Goal: Task Accomplishment & Management: Manage account settings

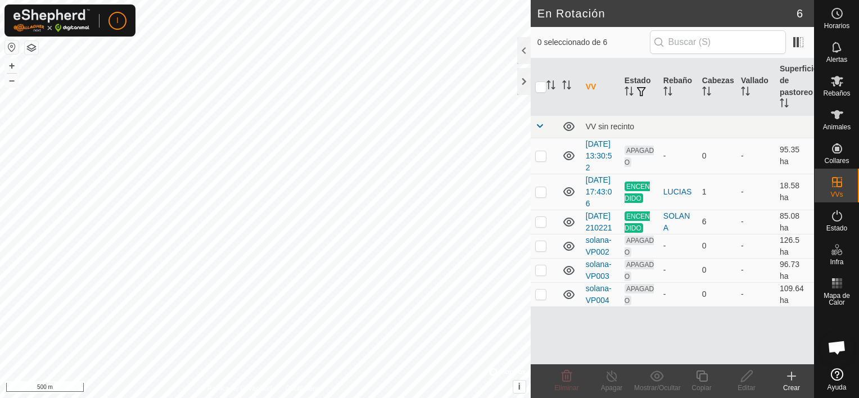
click at [790, 380] on icon at bounding box center [790, 375] width 13 height 13
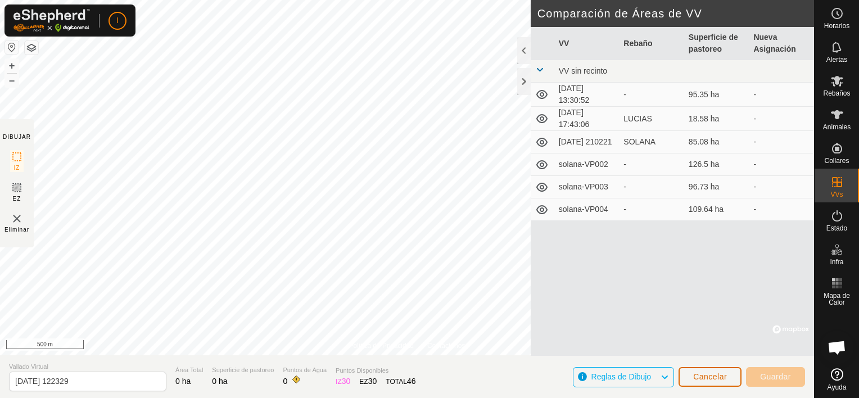
click at [706, 378] on span "Cancelar" at bounding box center [710, 376] width 34 height 9
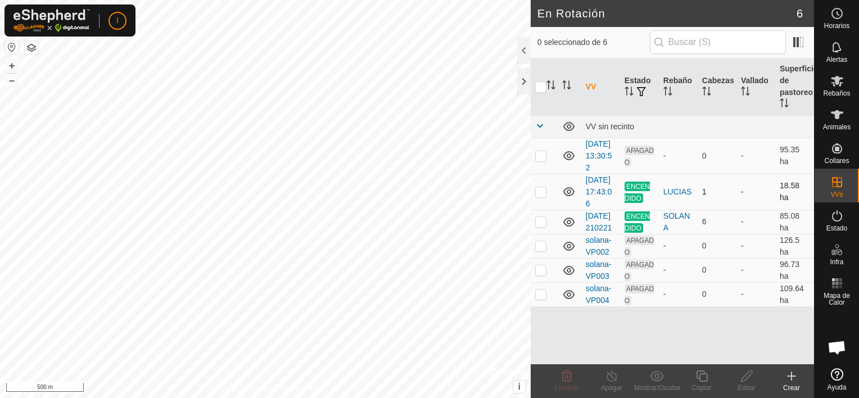
click at [541, 196] on p-checkbox at bounding box center [540, 191] width 11 height 9
checkbox input "true"
click at [544, 226] on p-checkbox at bounding box center [540, 221] width 11 height 9
checkbox input "true"
click at [540, 196] on p-checkbox at bounding box center [540, 191] width 11 height 9
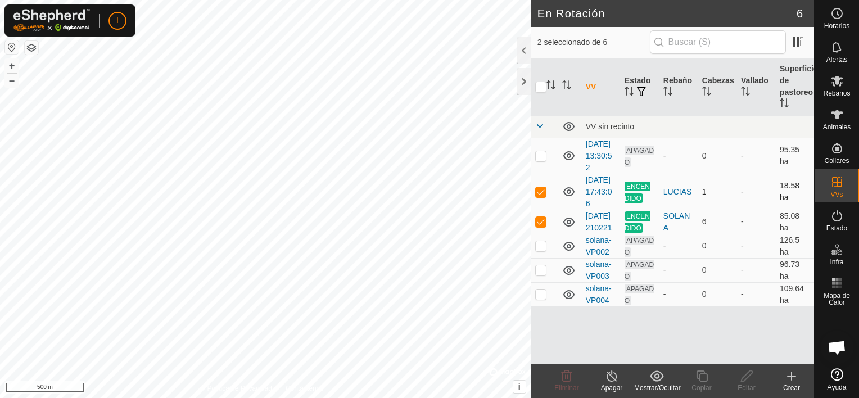
checkbox input "false"
click at [800, 43] on span at bounding box center [798, 42] width 18 height 18
click at [32, 48] on button "button" at bounding box center [31, 47] width 13 height 13
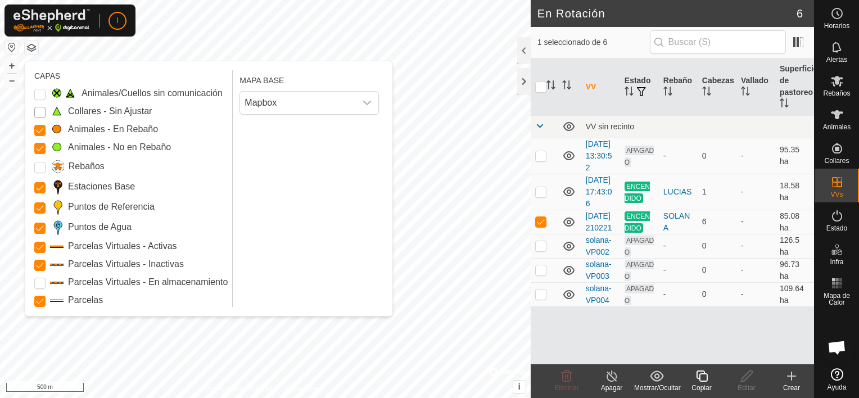
click at [43, 112] on Unfitted "Collares - Sin Ajustar" at bounding box center [39, 112] width 11 height 11
click at [36, 264] on Inactive "Parcelas Virtuales - Inactivas" at bounding box center [39, 265] width 11 height 11
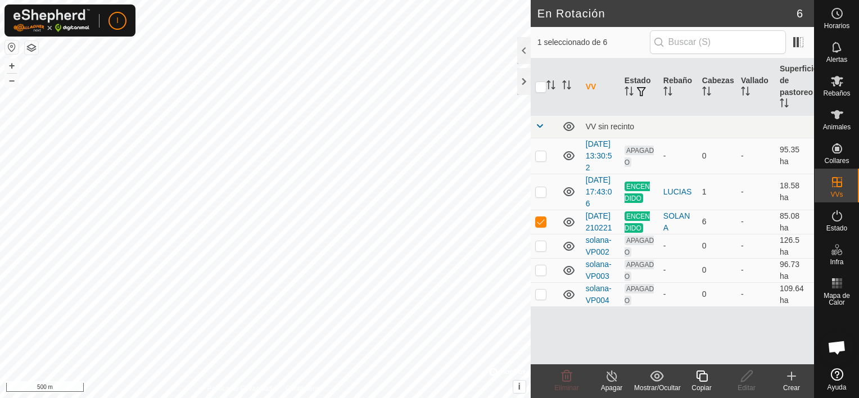
click at [702, 379] on icon at bounding box center [702, 375] width 14 height 13
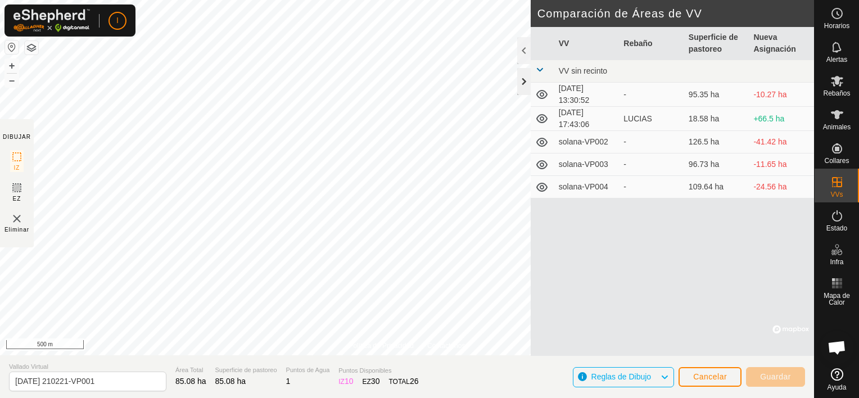
click at [519, 83] on div at bounding box center [523, 81] width 13 height 27
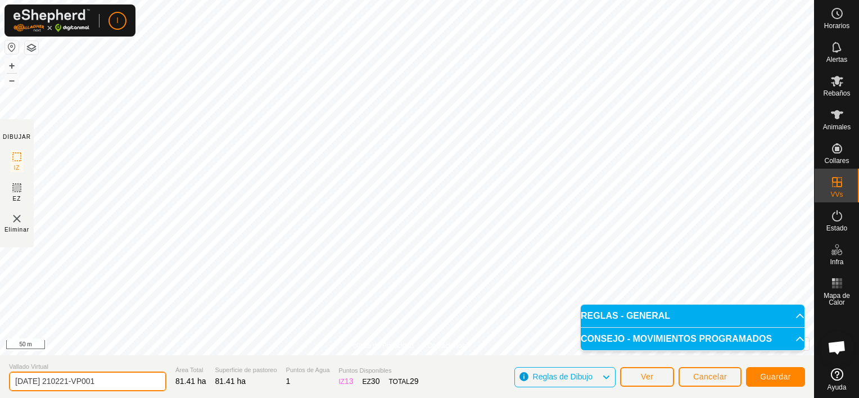
drag, startPoint x: 115, startPoint y: 384, endPoint x: -2, endPoint y: 377, distance: 117.6
click at [0, 377] on html "I Horarios Alertas Rebaños Animales Collares VVs Estado Infra Mapa de Calor Ayu…" at bounding box center [429, 199] width 859 height 398
type input "s"
type input "SOLANA RECORTADA"
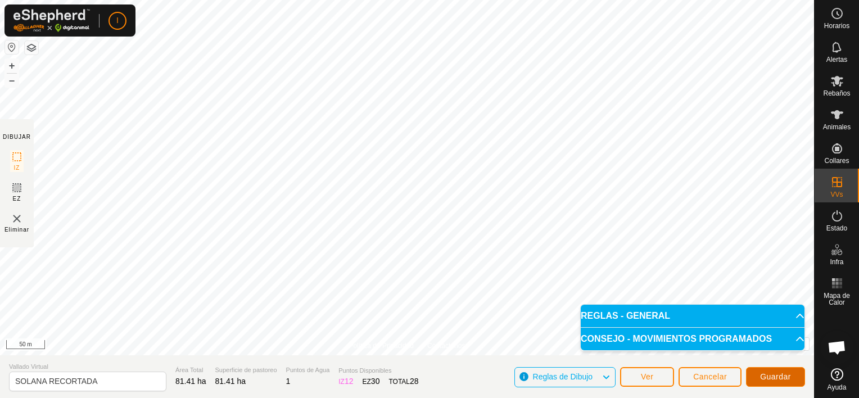
click at [781, 372] on span "Guardar" at bounding box center [775, 376] width 31 height 9
click at [792, 315] on p-accordion-header "REGLAS - GENERAL" at bounding box center [692, 316] width 224 height 22
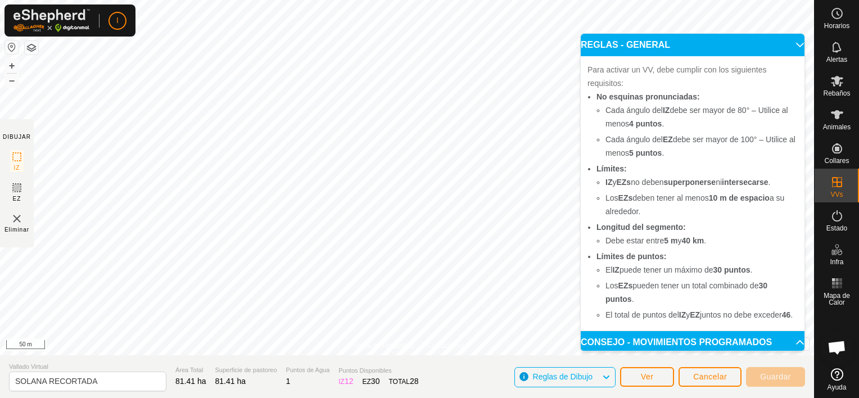
click at [792, 315] on div "Para activar un VV, debe cumplir con los siguientes requisitos: No esquinas pro…" at bounding box center [692, 193] width 224 height 274
click at [786, 43] on p-accordion-header "REGLAS - GENERAL" at bounding box center [692, 45] width 224 height 22
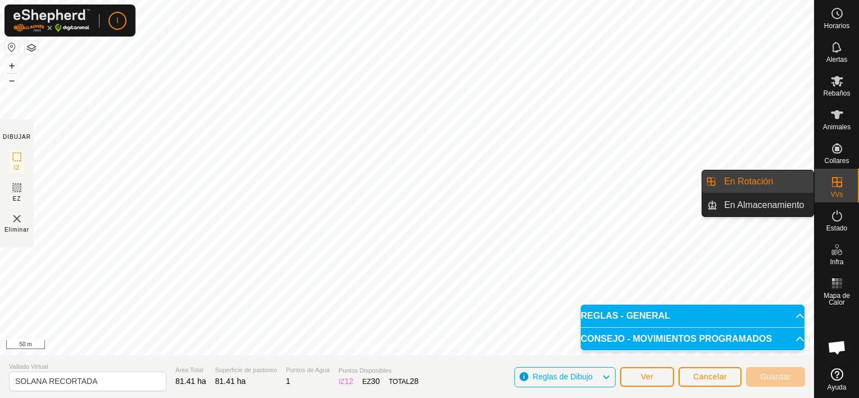
click at [753, 181] on link "En Rotación" at bounding box center [765, 181] width 96 height 22
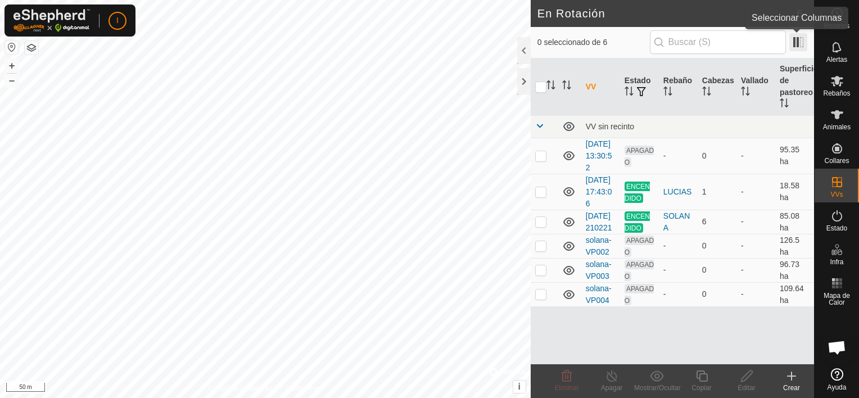
click at [790, 41] on span at bounding box center [798, 42] width 18 height 18
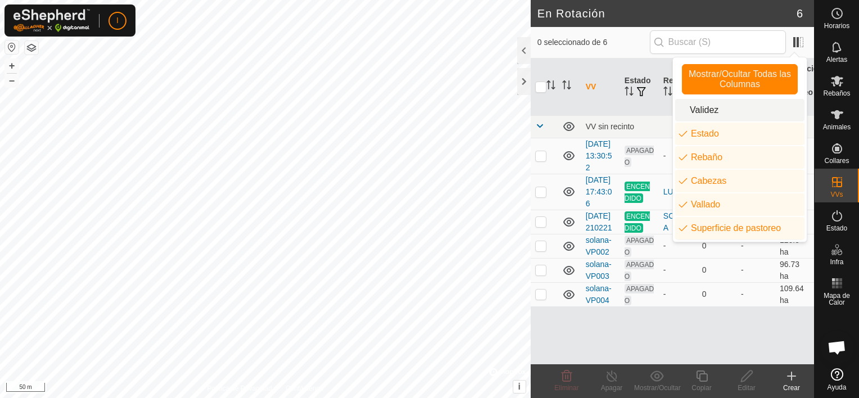
click at [710, 114] on li "Validez" at bounding box center [739, 110] width 129 height 22
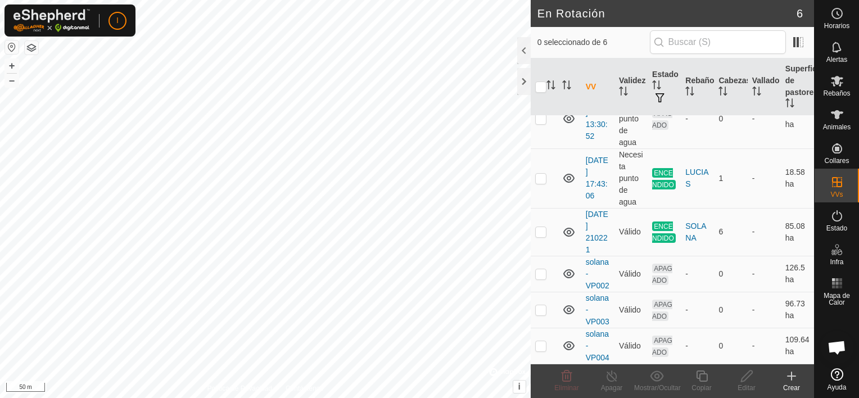
scroll to position [83, 0]
click at [524, 46] on div at bounding box center [523, 50] width 13 height 27
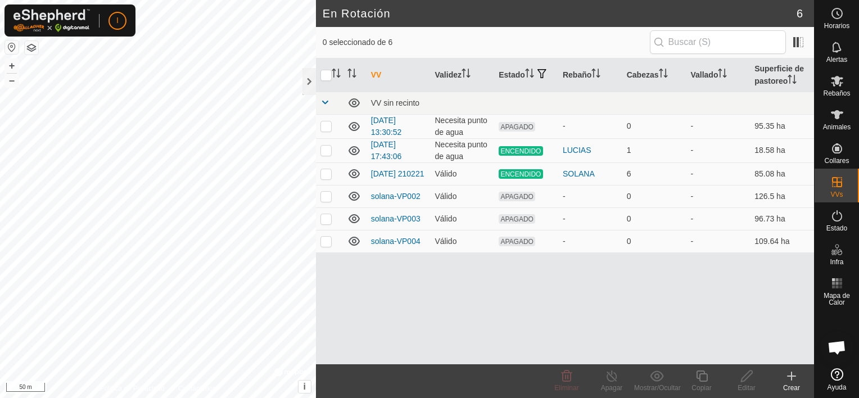
scroll to position [0, 0]
click at [324, 242] on p-checkbox at bounding box center [325, 241] width 11 height 9
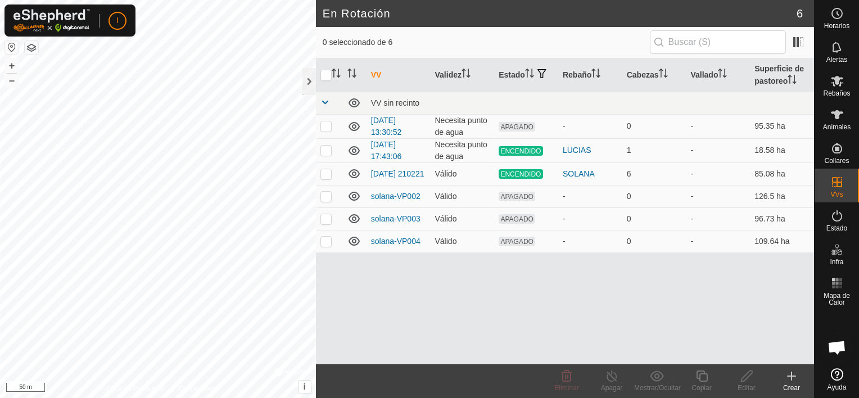
click at [29, 49] on button "button" at bounding box center [31, 47] width 13 height 13
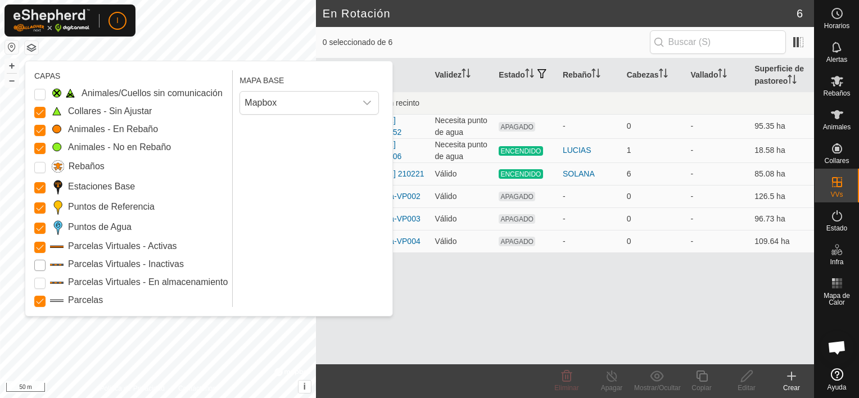
click at [38, 270] on Inactive "Parcelas Virtuales - Inactivas" at bounding box center [39, 265] width 11 height 11
click at [38, 288] on Storage "Parcelas Virtuales - En almacenamiento" at bounding box center [39, 283] width 11 height 11
click at [285, 367] on div at bounding box center [292, 371] width 37 height 11
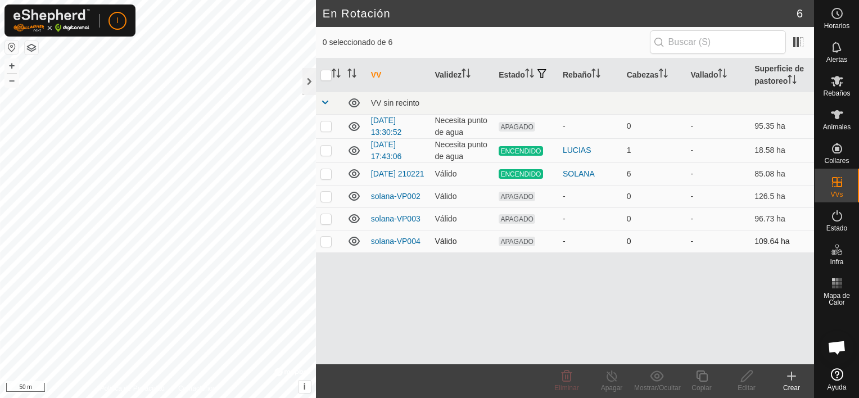
click at [325, 243] on p-checkbox at bounding box center [325, 241] width 11 height 9
checkbox input "false"
click at [324, 216] on p-checkbox at bounding box center [325, 218] width 11 height 9
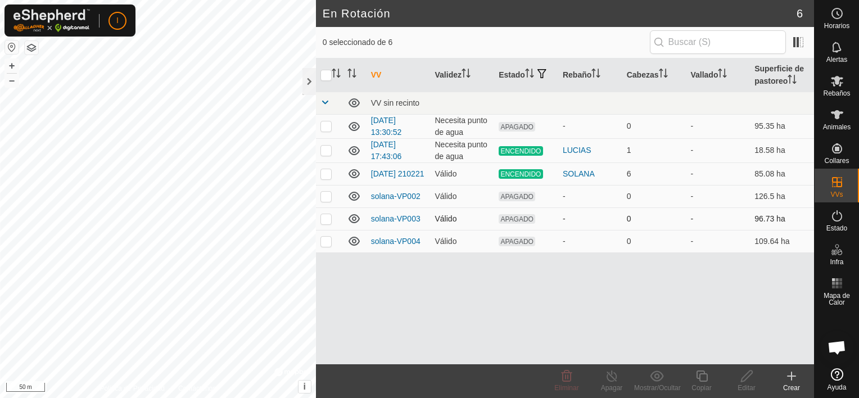
click at [324, 216] on p-checkbox at bounding box center [325, 218] width 11 height 9
checkbox input "false"
click at [325, 242] on p-checkbox at bounding box center [325, 241] width 11 height 9
click at [310, 81] on div at bounding box center [308, 81] width 13 height 27
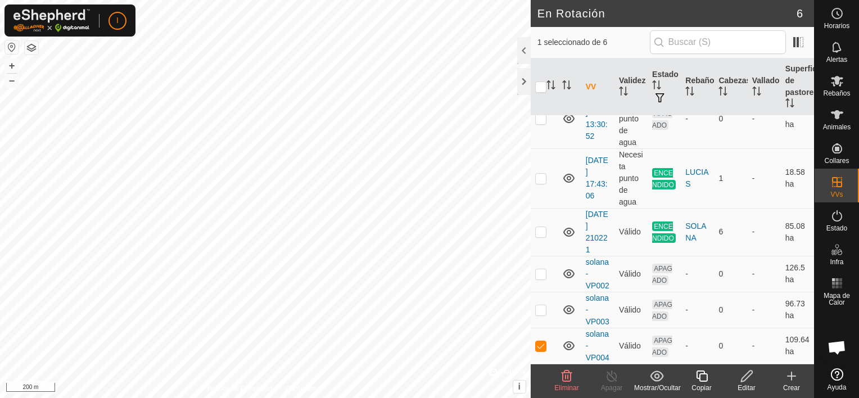
scroll to position [83, 0]
click at [541, 341] on p-checkbox at bounding box center [540, 345] width 11 height 9
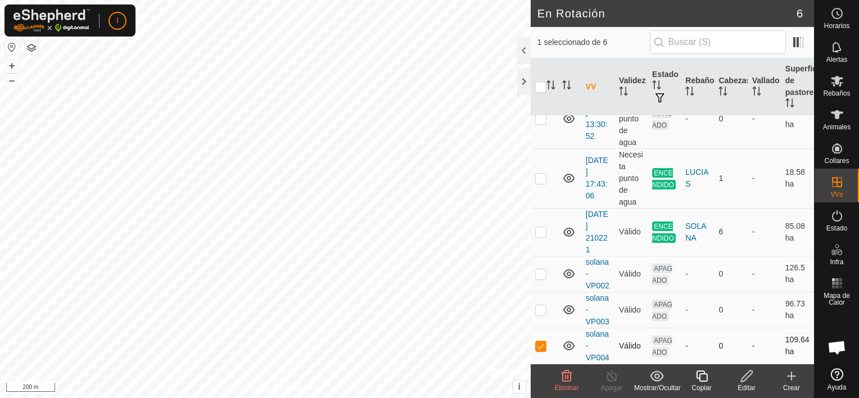
click at [542, 341] on p-checkbox at bounding box center [540, 345] width 11 height 9
checkbox input "false"
click at [545, 298] on td at bounding box center [543, 310] width 27 height 36
checkbox input "false"
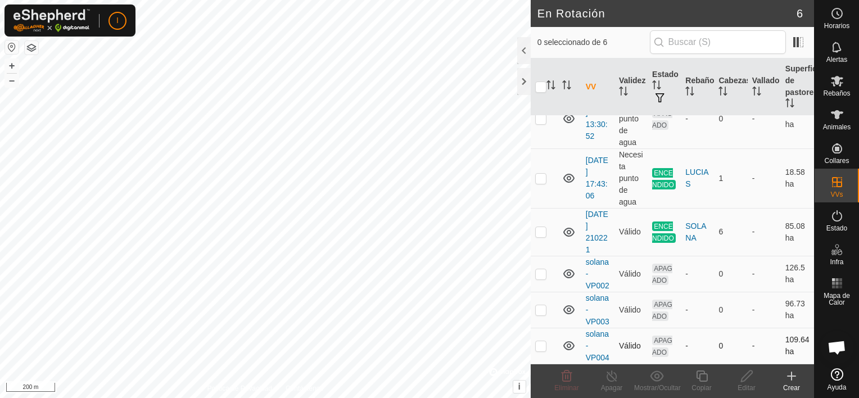
click at [545, 342] on p-checkbox at bounding box center [540, 345] width 11 height 9
click at [537, 341] on p-checkbox at bounding box center [540, 345] width 11 height 9
checkbox input "false"
click at [541, 227] on p-checkbox at bounding box center [540, 231] width 11 height 9
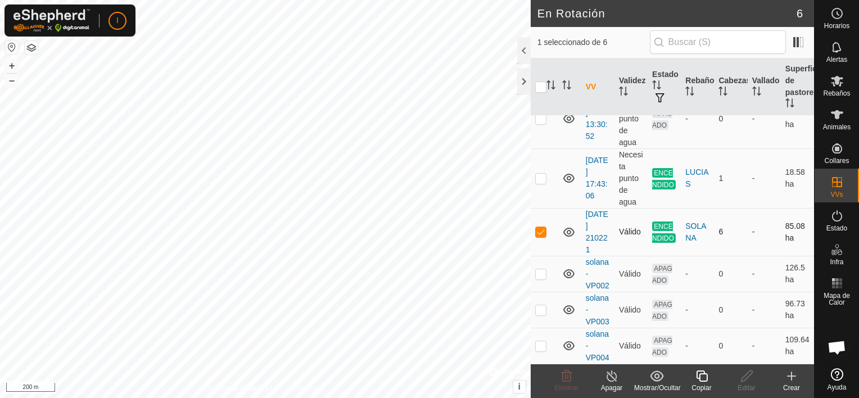
checkbox input "false"
click at [542, 269] on p-checkbox at bounding box center [540, 273] width 11 height 9
checkbox input "false"
click at [543, 341] on p-checkbox at bounding box center [540, 345] width 11 height 9
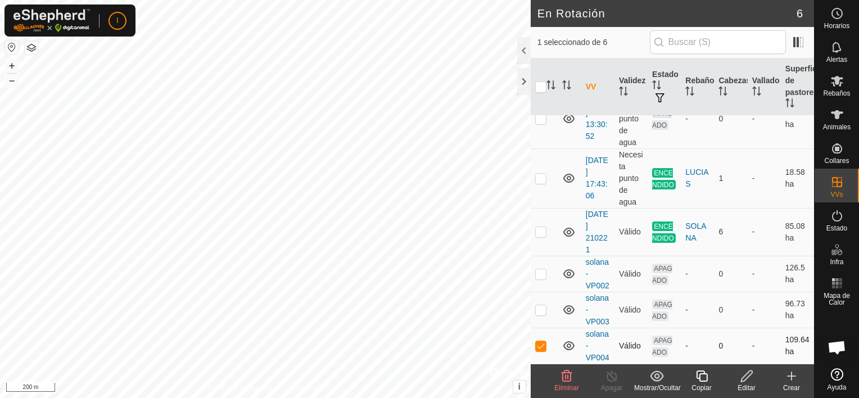
click at [543, 341] on p-checkbox at bounding box center [540, 345] width 11 height 9
click at [561, 378] on icon at bounding box center [566, 375] width 13 height 13
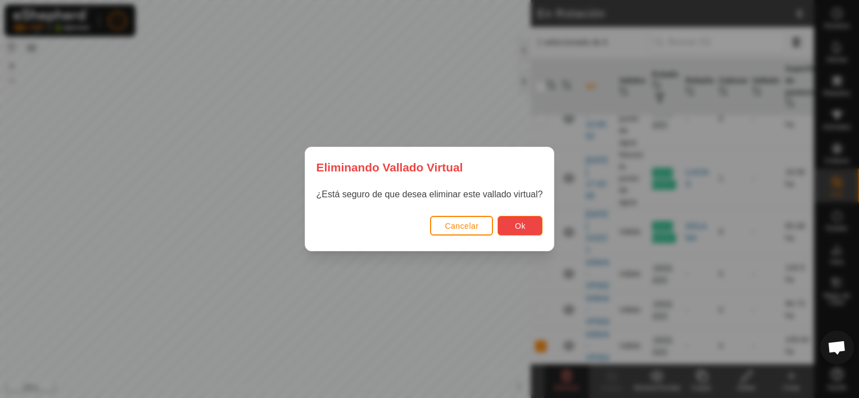
click at [525, 226] on button "Ok" at bounding box center [519, 226] width 45 height 20
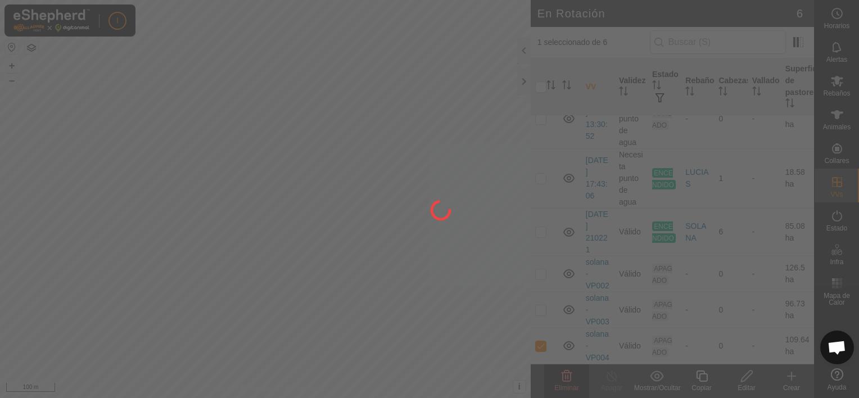
checkbox input "false"
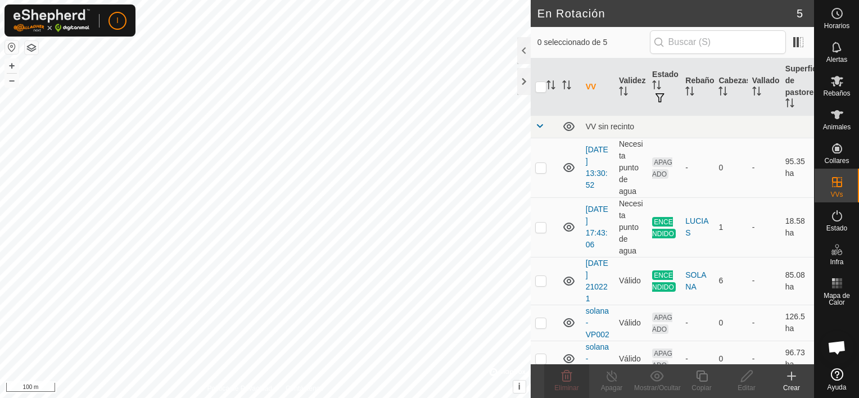
scroll to position [35, 0]
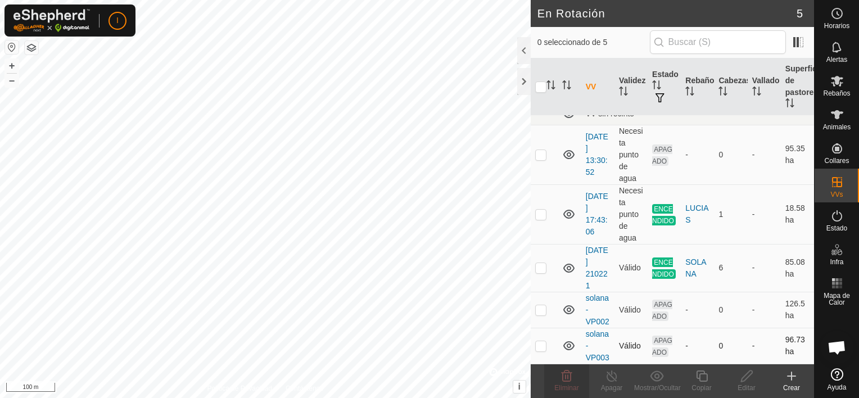
click at [541, 341] on p-checkbox at bounding box center [540, 345] width 11 height 9
checkbox input "true"
click at [569, 384] on span "Eliminar" at bounding box center [566, 388] width 24 height 8
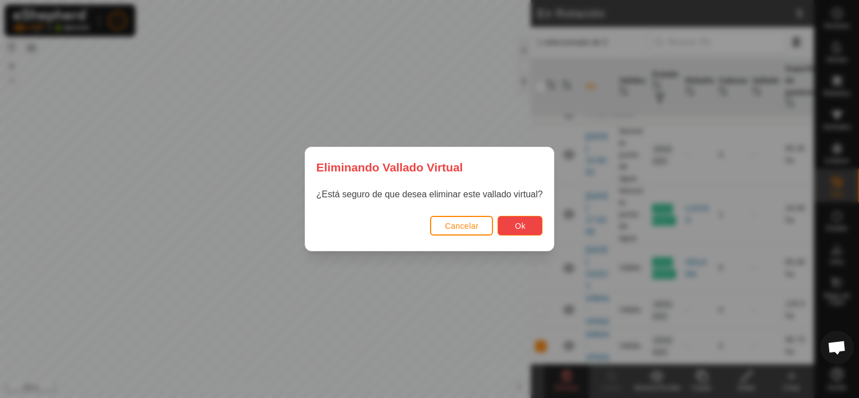
click at [515, 223] on span "Ok" at bounding box center [520, 225] width 11 height 9
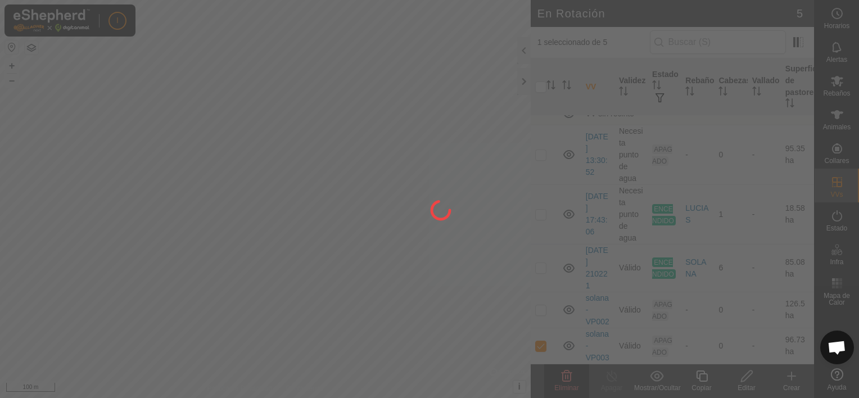
checkbox input "false"
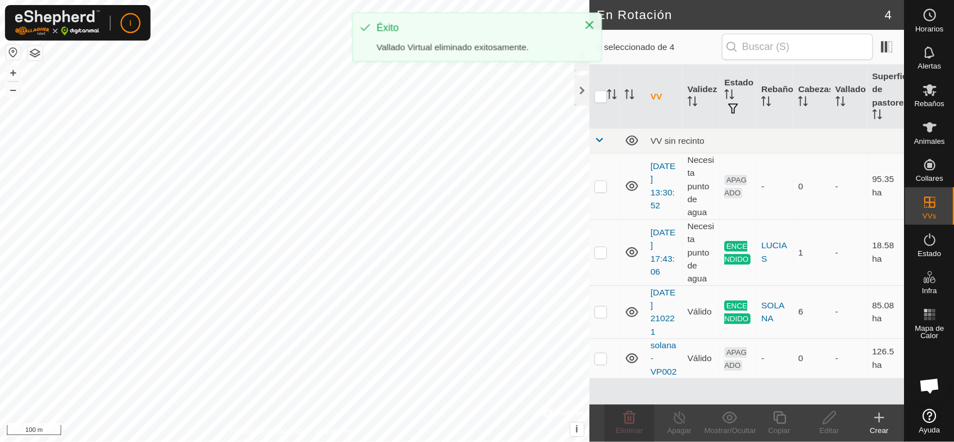
scroll to position [0, 0]
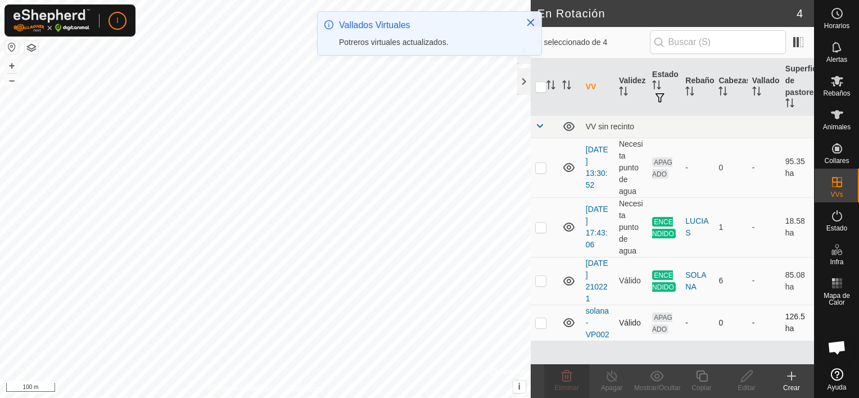
click at [541, 324] on p-checkbox at bounding box center [540, 322] width 11 height 9
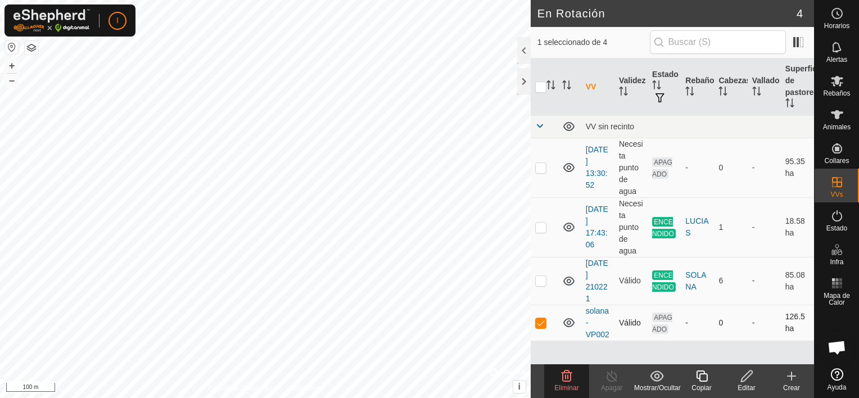
click at [541, 324] on p-checkbox at bounding box center [540, 322] width 11 height 9
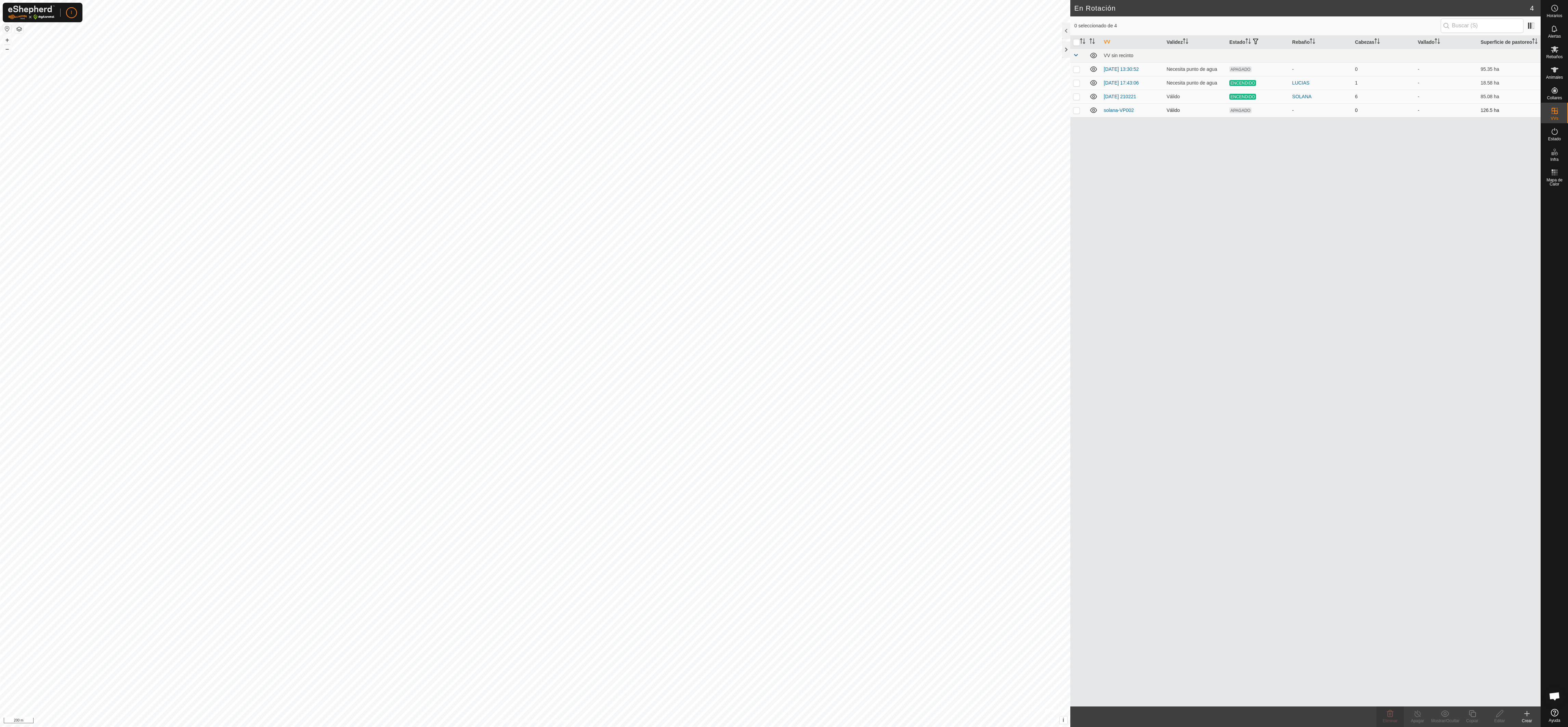
click at [522, 108] on p-checkbox at bounding box center [1076, 110] width 7 height 5
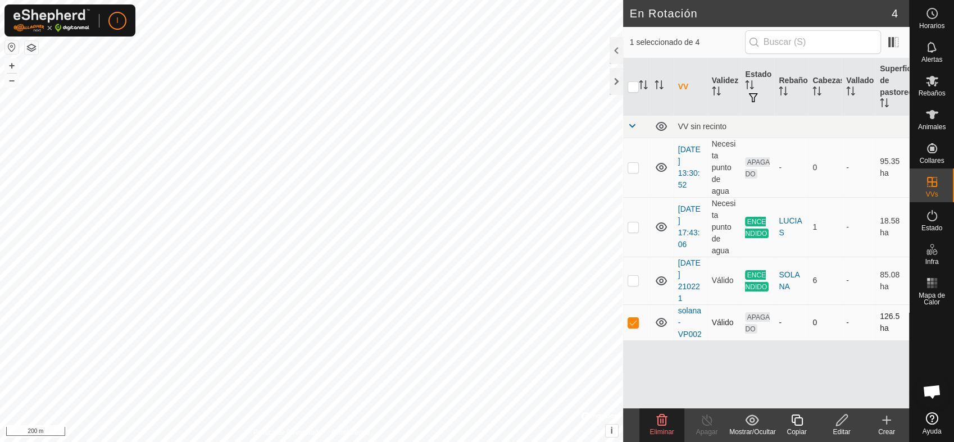
click at [632, 320] on p-checkbox at bounding box center [633, 322] width 11 height 9
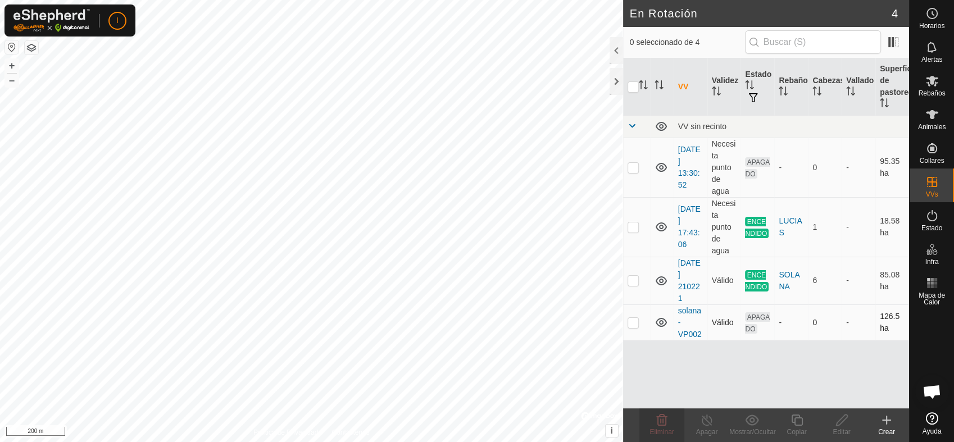
click at [632, 320] on p-checkbox at bounding box center [633, 322] width 11 height 9
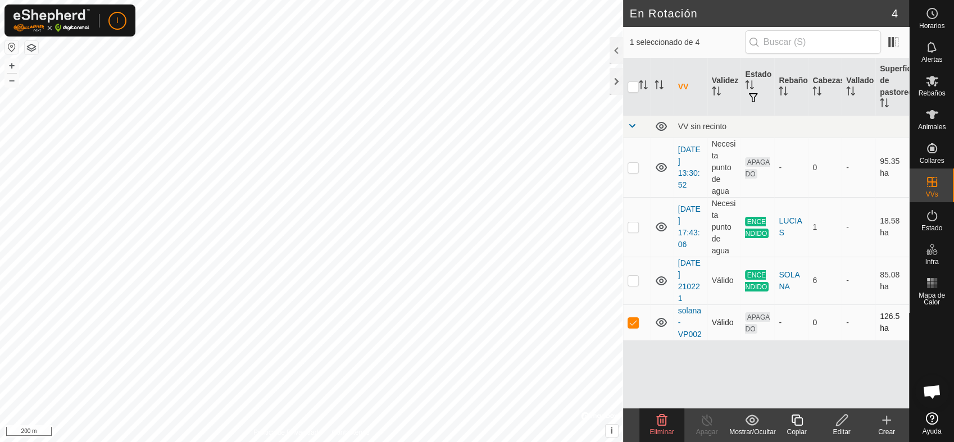
click at [635, 322] on p-checkbox at bounding box center [633, 322] width 11 height 9
checkbox input "false"
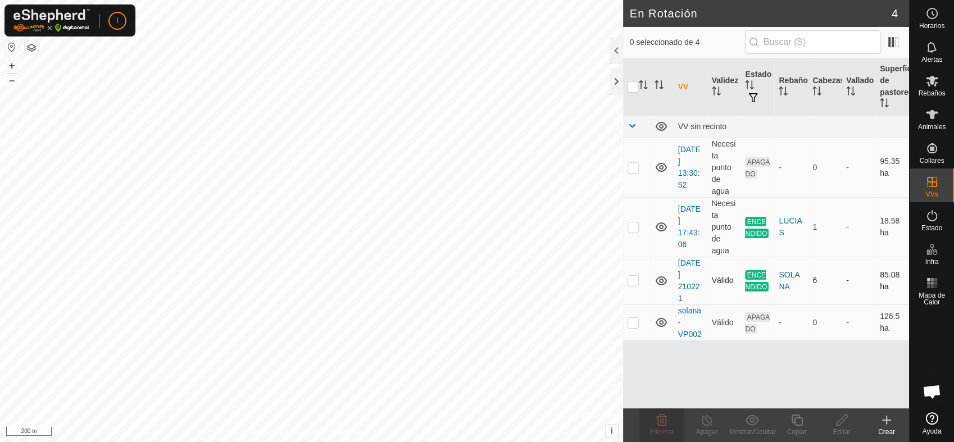
click at [632, 278] on p-checkbox at bounding box center [633, 280] width 11 height 9
checkbox input "false"
click at [638, 227] on p-checkbox at bounding box center [633, 227] width 11 height 9
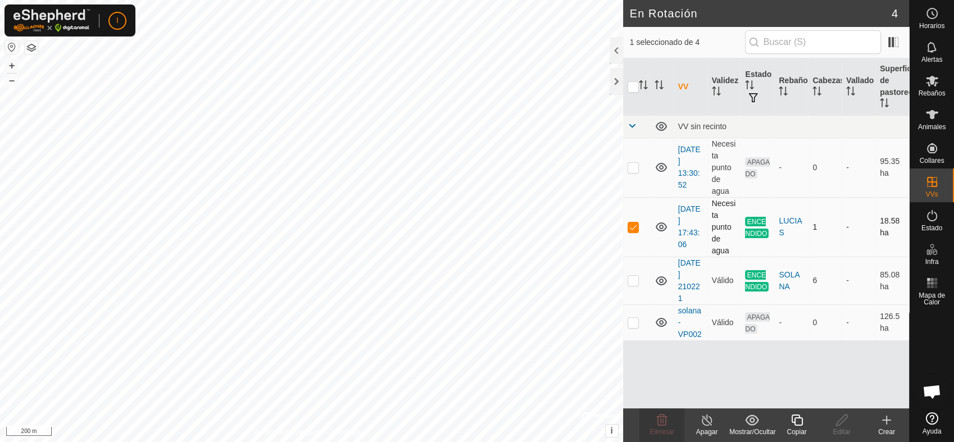
checkbox input "false"
click at [632, 164] on p-checkbox at bounding box center [633, 167] width 11 height 9
checkbox input "false"
click at [635, 282] on p-checkbox at bounding box center [633, 280] width 11 height 9
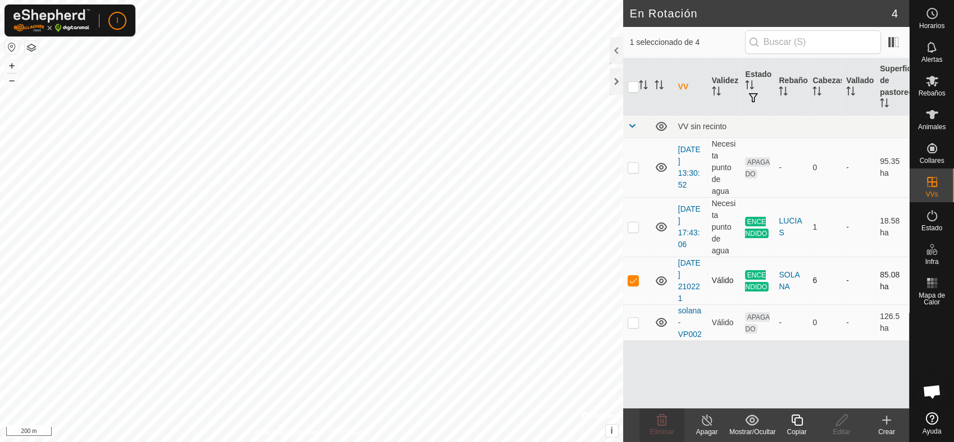
click at [635, 282] on p-checkbox at bounding box center [633, 280] width 11 height 9
checkbox input "false"
click at [634, 324] on p-checkbox at bounding box center [633, 322] width 11 height 9
checkbox input "false"
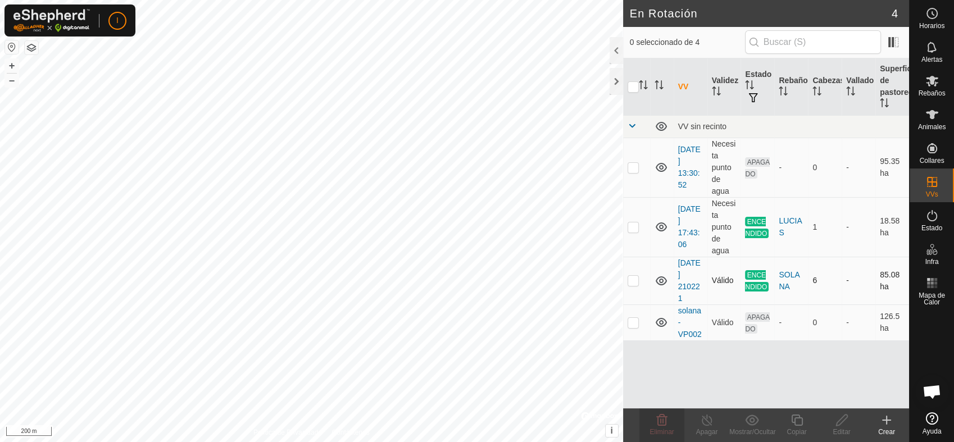
click at [632, 278] on p-checkbox at bounding box center [633, 280] width 11 height 9
checkbox input "true"
click at [793, 397] on icon at bounding box center [796, 420] width 11 height 11
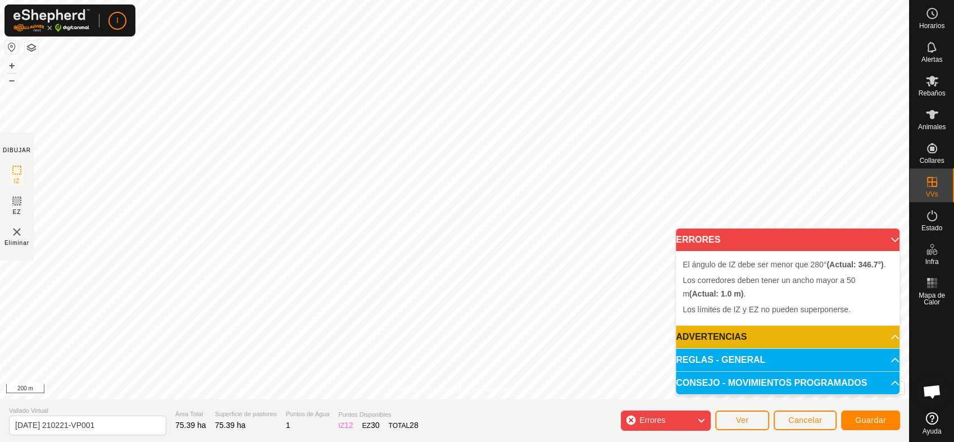
click at [35, 42] on button "button" at bounding box center [31, 47] width 13 height 13
click at [708, 397] on div "Errores" at bounding box center [666, 421] width 90 height 20
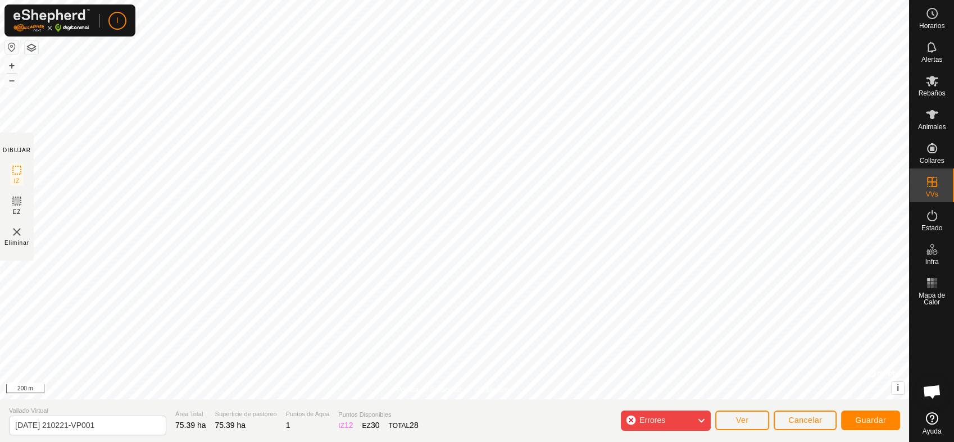
click at [706, 397] on icon at bounding box center [701, 421] width 9 height 15
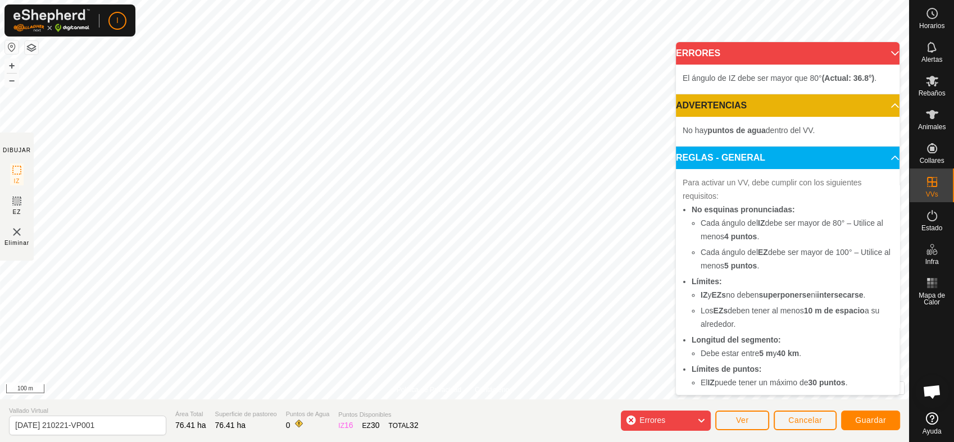
click at [702, 397] on icon at bounding box center [701, 421] width 9 height 15
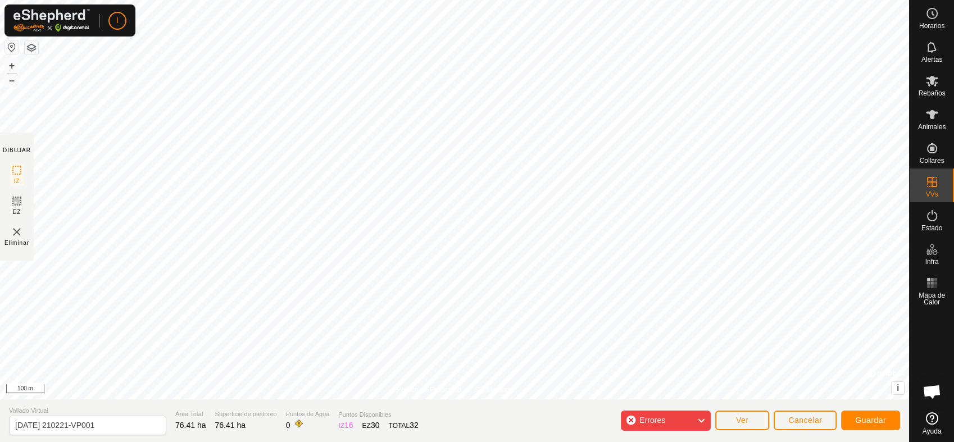
click at [702, 397] on icon at bounding box center [701, 421] width 9 height 15
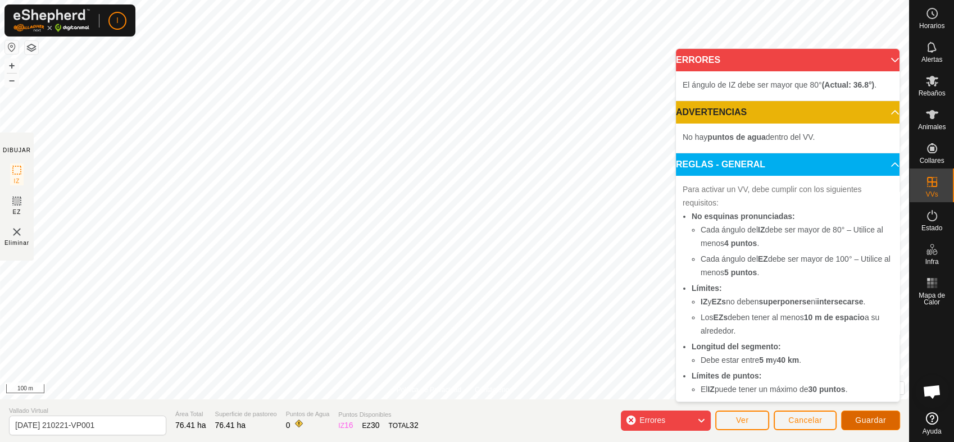
click at [858, 397] on span "Guardar" at bounding box center [870, 420] width 31 height 9
click at [818, 397] on button "Cancelar" at bounding box center [805, 421] width 63 height 20
click at [811, 397] on span "Cancelar" at bounding box center [805, 420] width 34 height 9
click at [810, 397] on button "Cancelar" at bounding box center [805, 421] width 63 height 20
click at [790, 397] on span "Cancelar" at bounding box center [805, 420] width 34 height 9
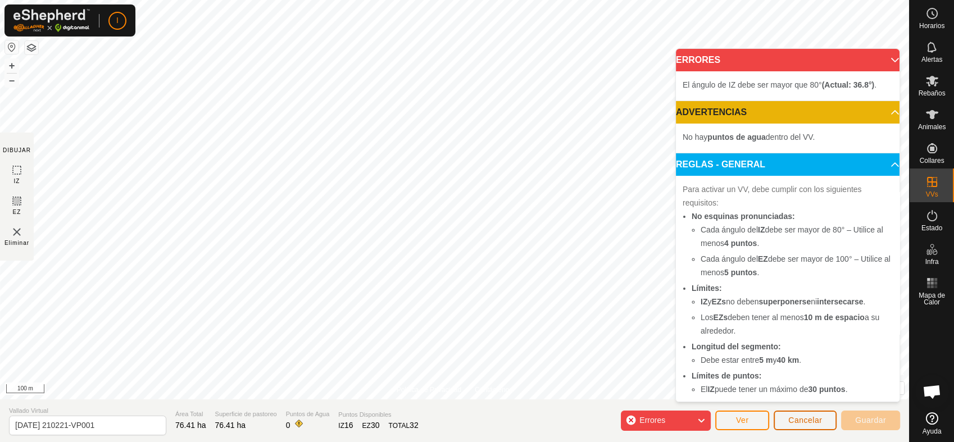
click at [790, 397] on span "Cancelar" at bounding box center [805, 420] width 34 height 9
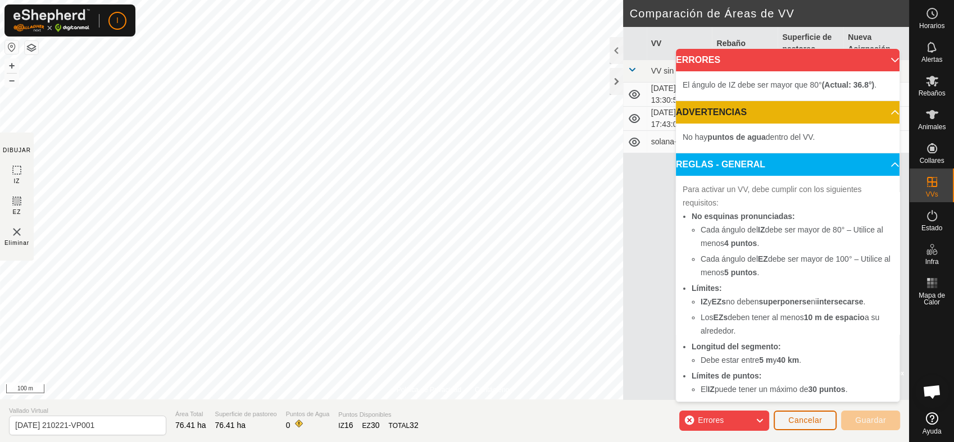
click at [822, 397] on span "Cancelar" at bounding box center [805, 420] width 34 height 9
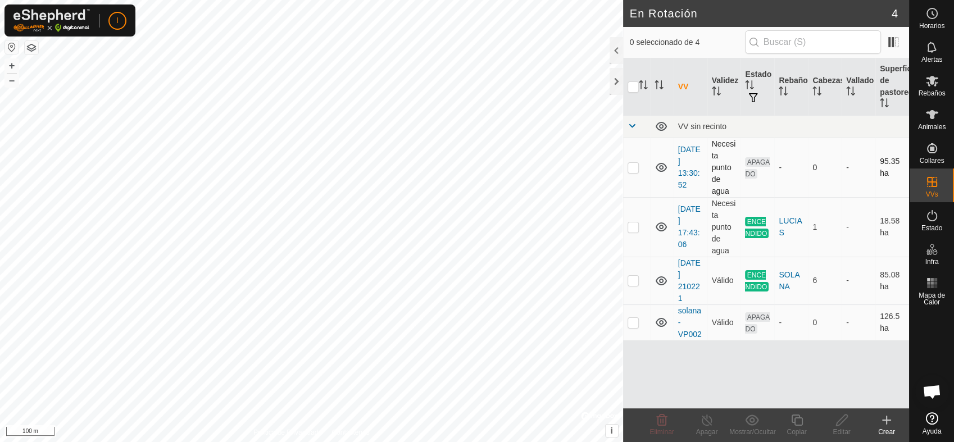
click at [632, 166] on p-checkbox at bounding box center [633, 167] width 11 height 9
checkbox input "true"
click at [845, 397] on div "Editar" at bounding box center [841, 432] width 45 height 10
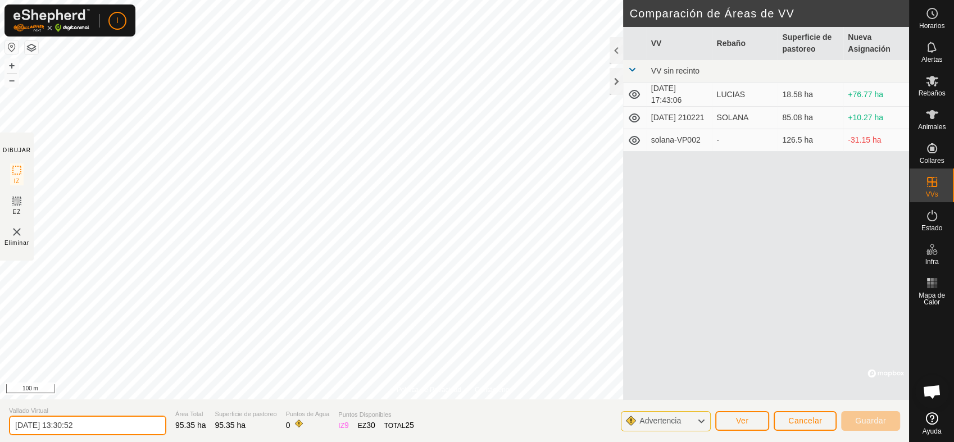
drag, startPoint x: 111, startPoint y: 426, endPoint x: -3, endPoint y: 415, distance: 114.6
click at [0, 397] on html "I Horarios Alertas Rebaños Animales Collares VVs Estado Infra Mapa de Calor Ayu…" at bounding box center [477, 221] width 954 height 442
type input "[GEOGRAPHIC_DATA]"
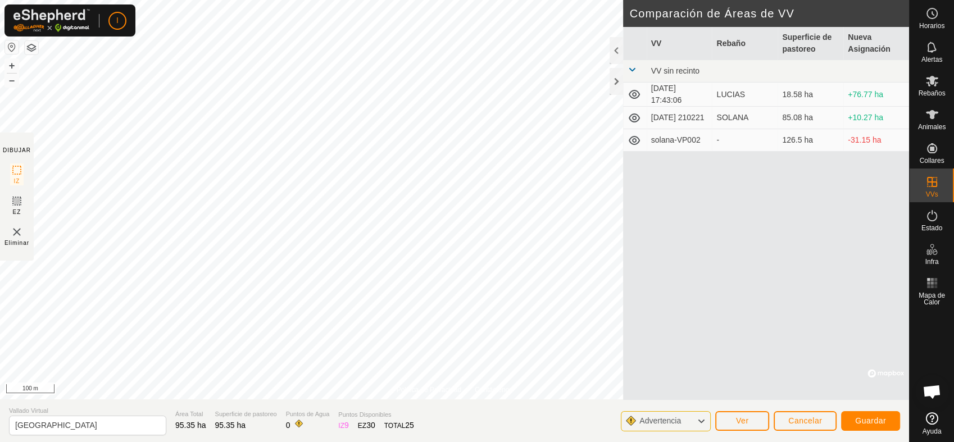
click at [701, 397] on icon at bounding box center [701, 421] width 9 height 15
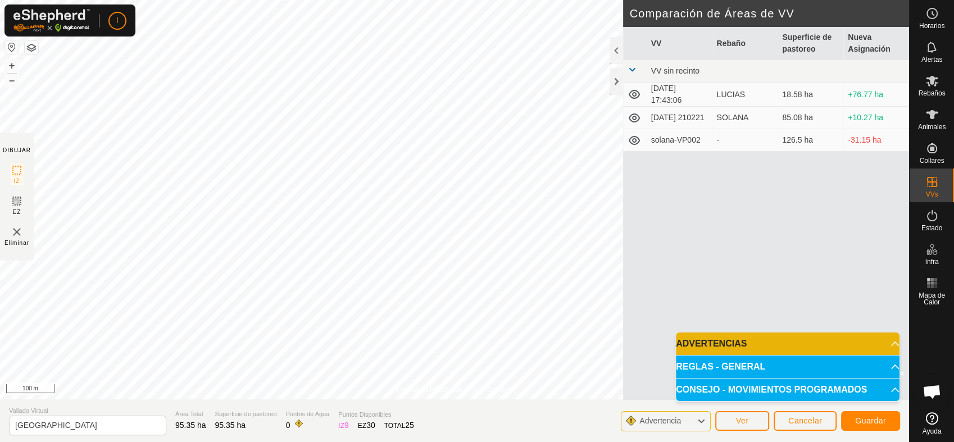
click at [701, 397] on icon at bounding box center [701, 421] width 9 height 15
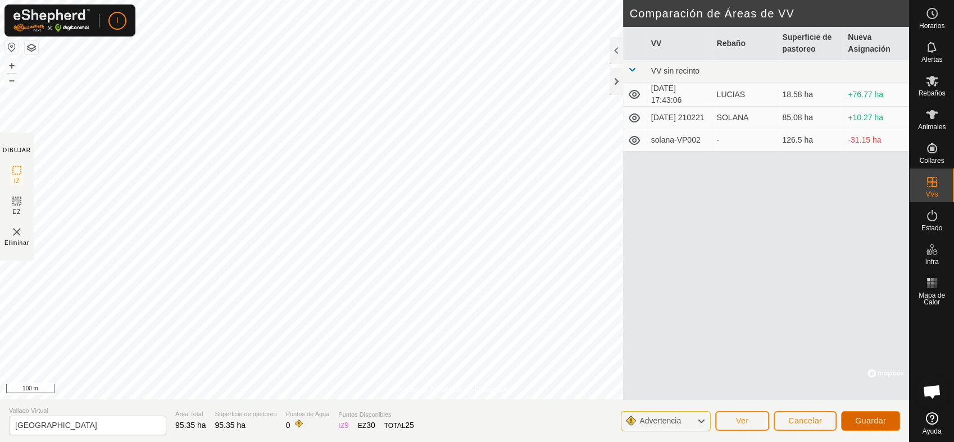
click at [858, 397] on span "Guardar" at bounding box center [870, 420] width 31 height 9
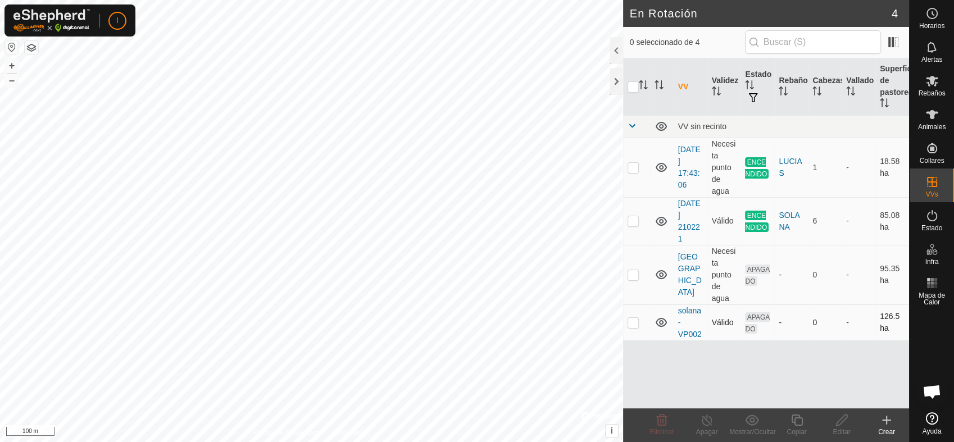
click at [631, 324] on p-checkbox at bounding box center [633, 322] width 11 height 9
checkbox input "true"
click at [838, 397] on icon at bounding box center [842, 420] width 14 height 13
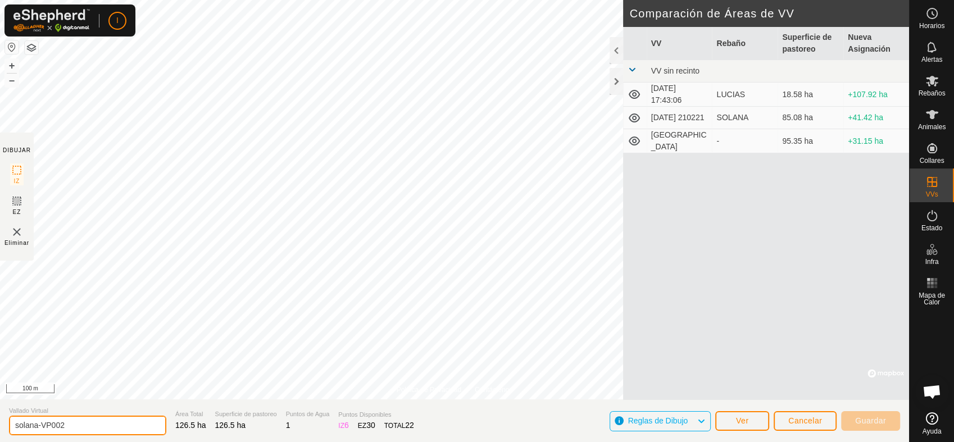
drag, startPoint x: 85, startPoint y: 429, endPoint x: -3, endPoint y: 427, distance: 88.2
click at [0, 397] on html "I Horarios Alertas Rebaños Animales Collares VVs Estado Infra Mapa de Calor Ayu…" at bounding box center [477, 221] width 954 height 442
type input "SOLANA"
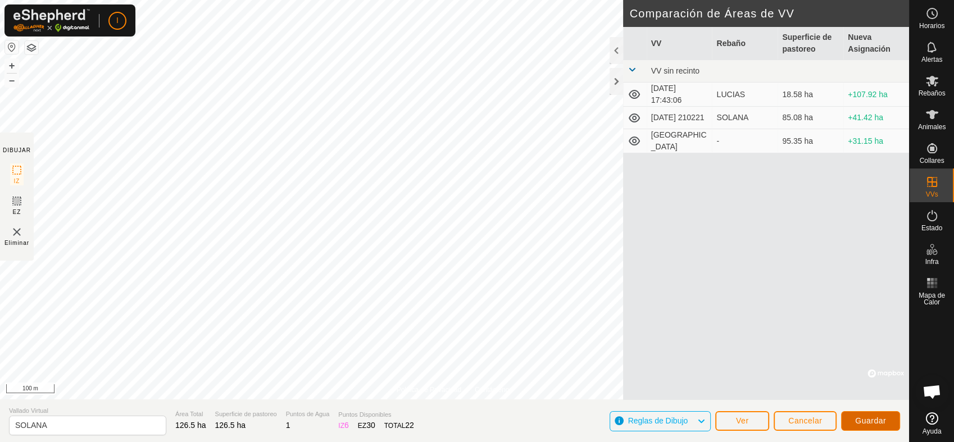
click at [858, 397] on span "Guardar" at bounding box center [870, 420] width 31 height 9
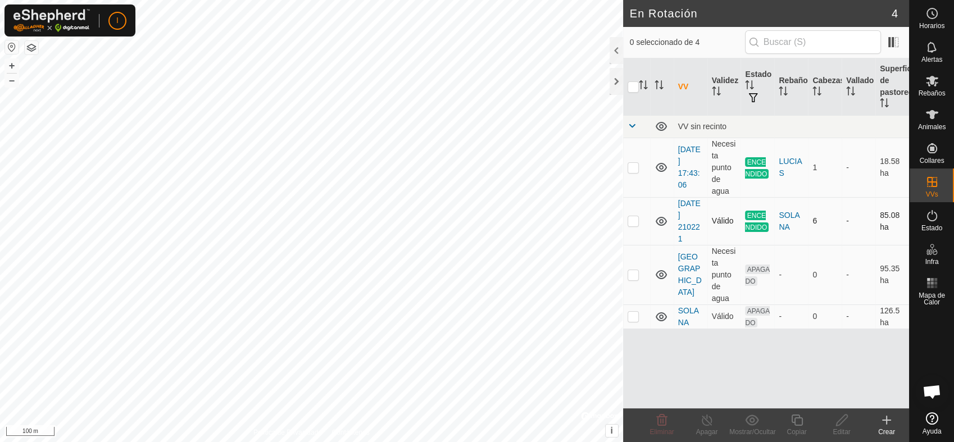
click at [634, 220] on p-checkbox at bounding box center [633, 220] width 11 height 9
checkbox input "true"
click at [633, 166] on p-checkbox at bounding box center [633, 167] width 11 height 9
checkbox input "true"
click at [634, 217] on p-checkbox at bounding box center [633, 220] width 11 height 9
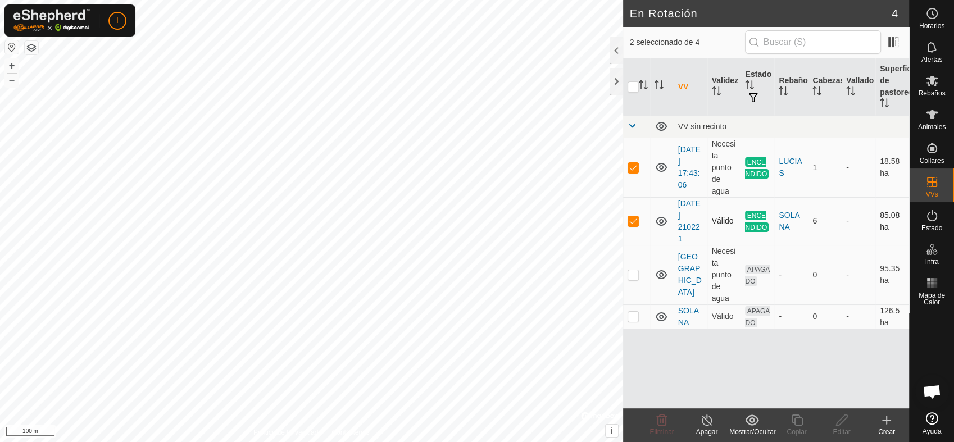
checkbox input "false"
click at [632, 169] on p-checkbox at bounding box center [633, 167] width 11 height 9
checkbox input "false"
click at [514, 0] on html "I Horarios Alertas Rebaños Animales Collares VVs Estado Infra Mapa de Calor Ayu…" at bounding box center [477, 221] width 954 height 442
click at [634, 273] on p-checkbox at bounding box center [633, 274] width 11 height 9
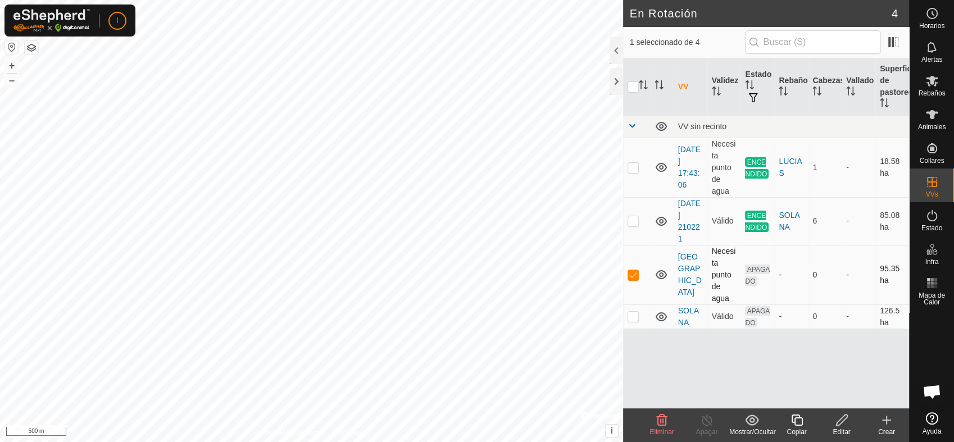
click at [634, 277] on p-checkbox at bounding box center [633, 274] width 11 height 9
checkbox input "false"
click at [632, 163] on p-checkbox at bounding box center [633, 167] width 11 height 9
click at [437, 397] on html "I Horarios Alertas Rebaños Animales Collares VVs Estado Infra Mapa de Calor Ayu…" at bounding box center [477, 221] width 954 height 442
click at [637, 167] on p-checkbox at bounding box center [633, 167] width 11 height 9
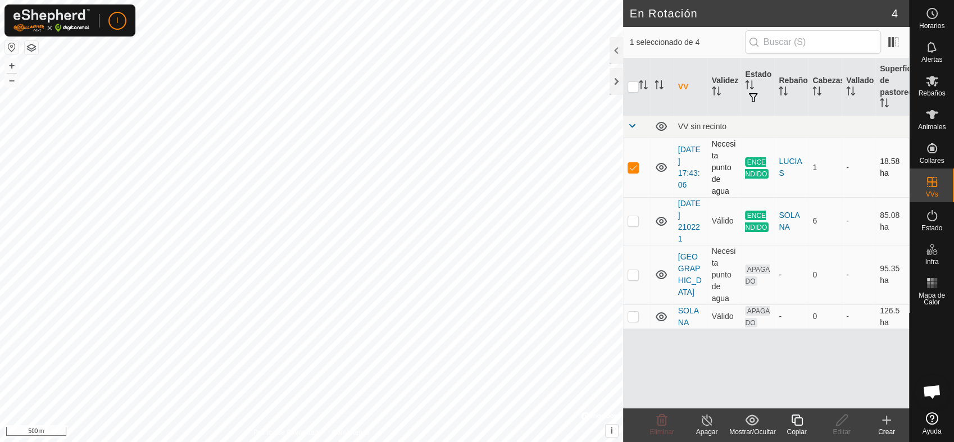
checkbox input "false"
click at [640, 316] on td at bounding box center [636, 317] width 27 height 24
checkbox input "false"
click at [634, 219] on p-checkbox at bounding box center [633, 220] width 11 height 9
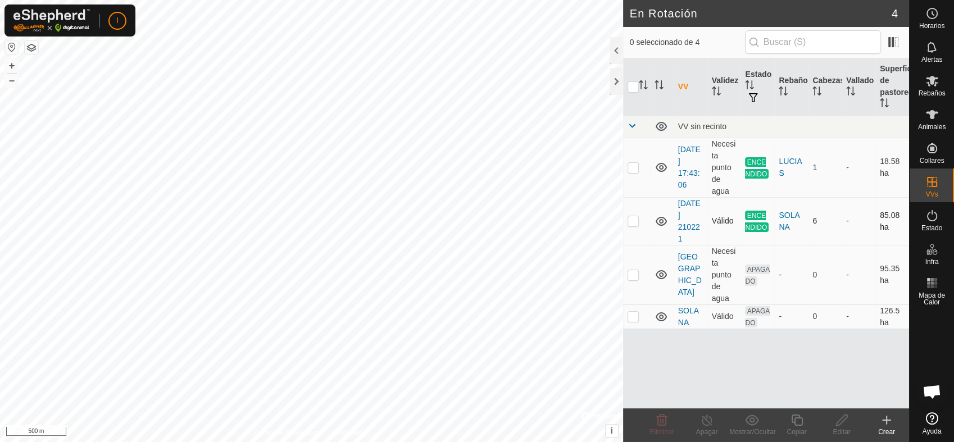
checkbox input "true"
click at [792, 397] on icon at bounding box center [797, 420] width 14 height 13
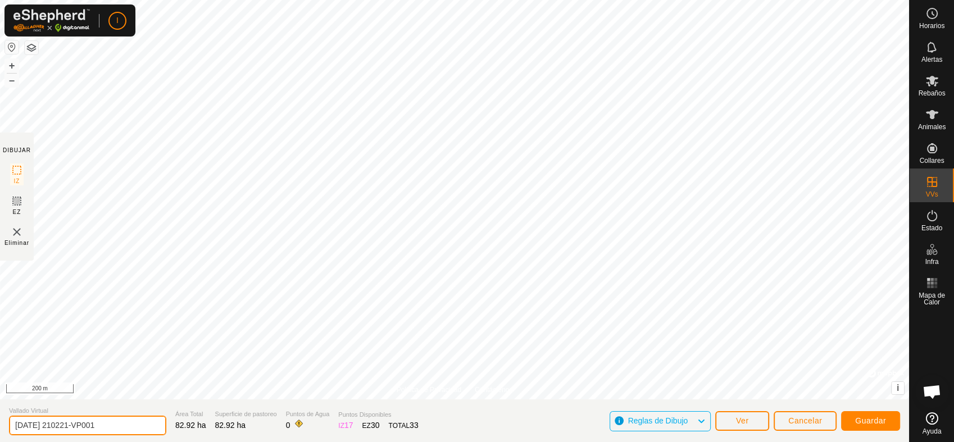
drag, startPoint x: 125, startPoint y: 427, endPoint x: -3, endPoint y: 417, distance: 128.0
click at [0, 397] on html "I Horarios Alertas Rebaños Animales Collares VVs Estado Infra Mapa de Calor Ayu…" at bounding box center [477, 221] width 954 height 442
type input "SOLANA RECORTADO"
click at [858, 397] on span "Guardar" at bounding box center [870, 420] width 31 height 9
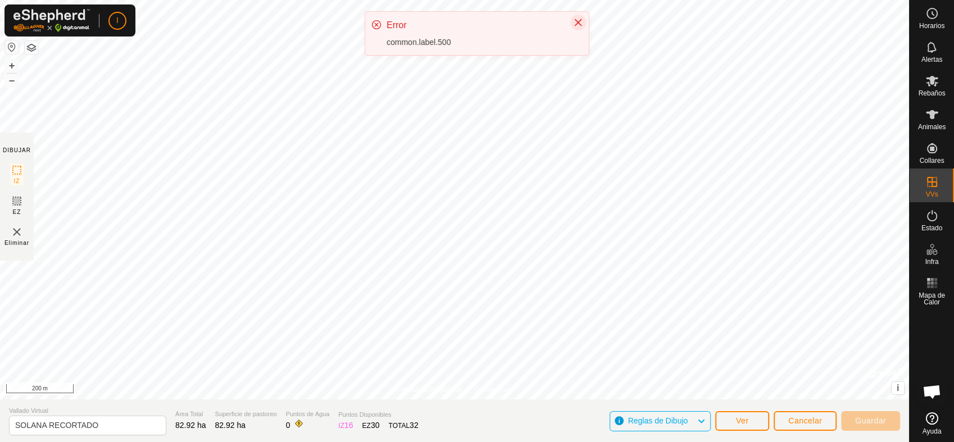
click at [578, 22] on icon "Close" at bounding box center [578, 22] width 7 height 7
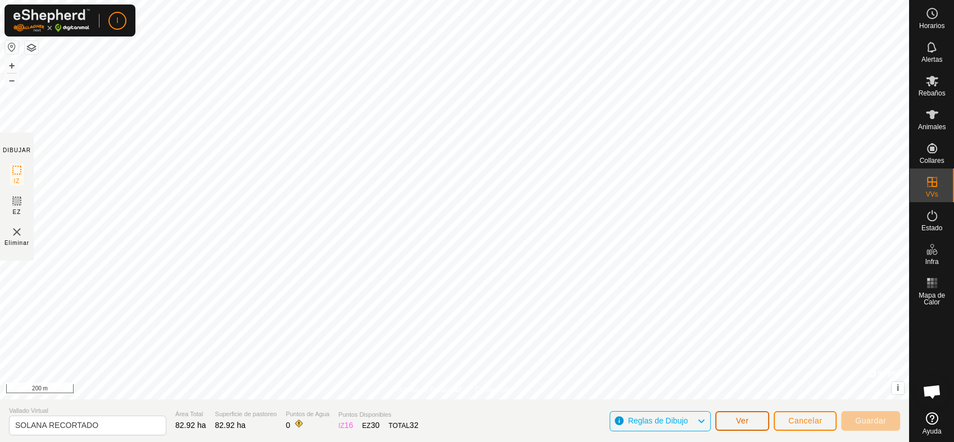
click at [751, 397] on button "Ver" at bounding box center [742, 421] width 54 height 20
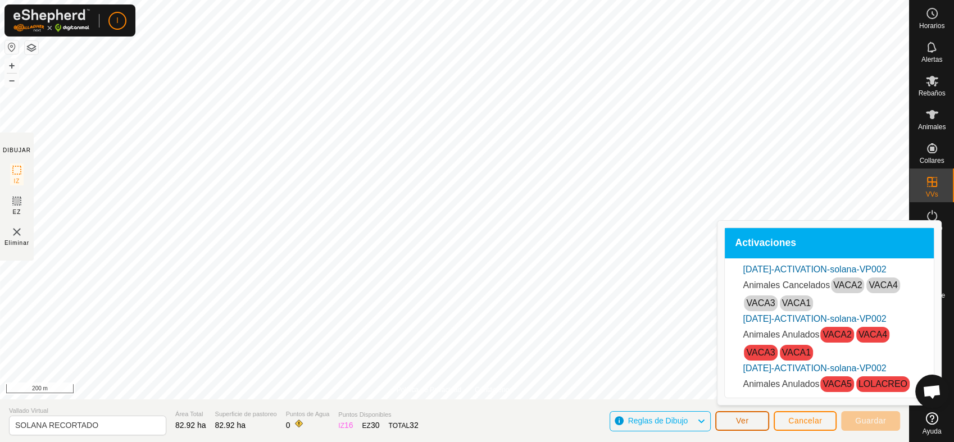
click at [756, 397] on button "Ver" at bounding box center [742, 421] width 54 height 20
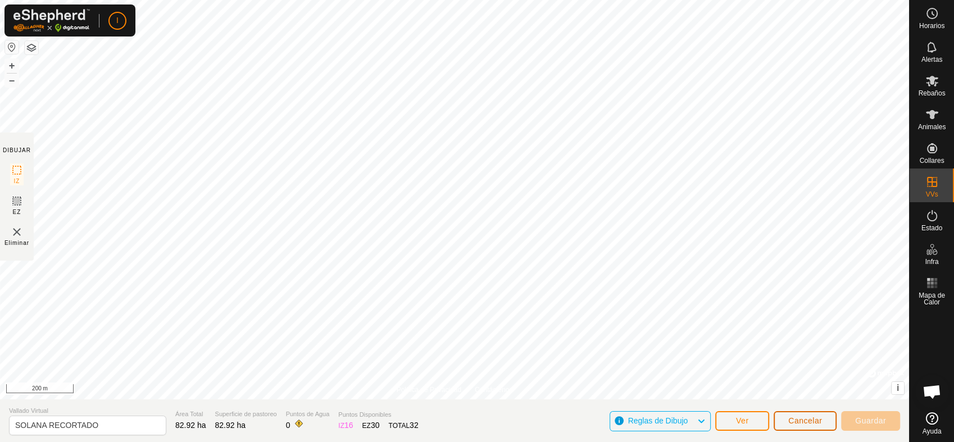
click at [805, 397] on span "Cancelar" at bounding box center [805, 420] width 34 height 9
click at [796, 397] on span "Cancelar" at bounding box center [805, 420] width 34 height 9
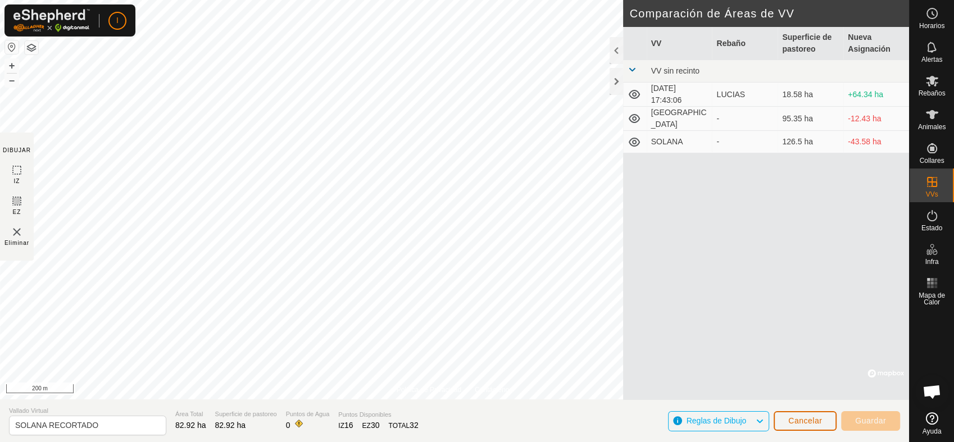
click at [796, 397] on span "Cancelar" at bounding box center [805, 420] width 34 height 9
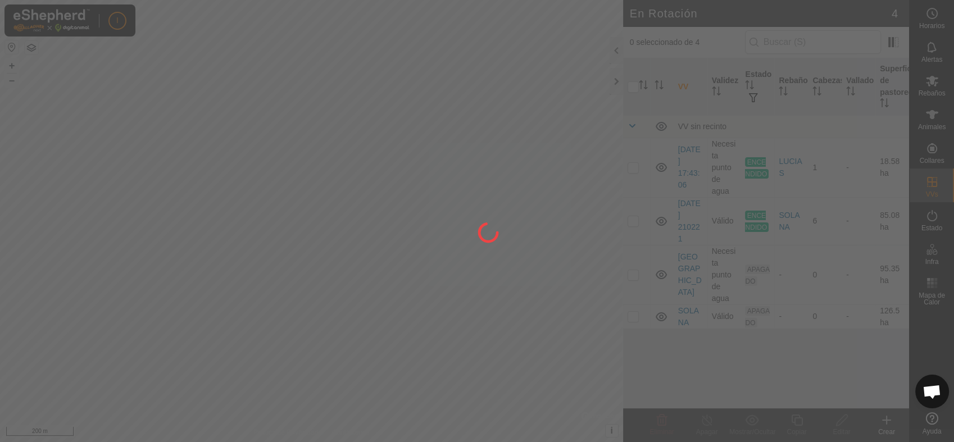
click at [796, 397] on div at bounding box center [477, 221] width 954 height 442
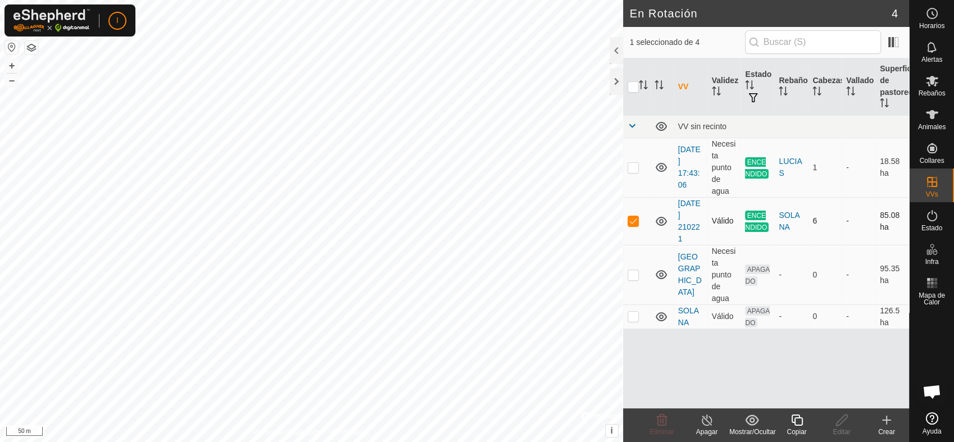
click at [631, 220] on p-checkbox at bounding box center [633, 220] width 11 height 9
checkbox input "false"
click at [606, 0] on html "I Horarios Alertas Rebaños Animales Collares VVs Estado Infra Mapa de Calor Ayu…" at bounding box center [477, 221] width 954 height 442
click at [631, 316] on p-checkbox at bounding box center [633, 316] width 11 height 9
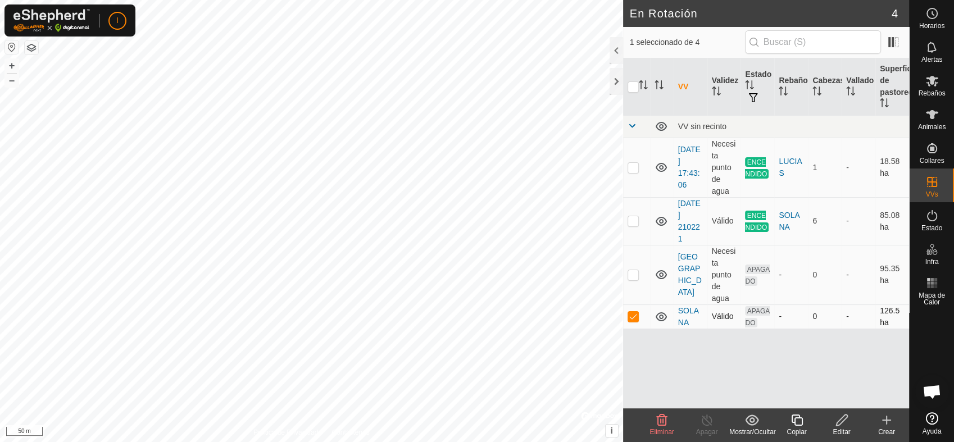
checkbox input "false"
click at [636, 273] on p-checkbox at bounding box center [633, 274] width 11 height 9
checkbox input "false"
click at [633, 163] on p-checkbox at bounding box center [633, 167] width 11 height 9
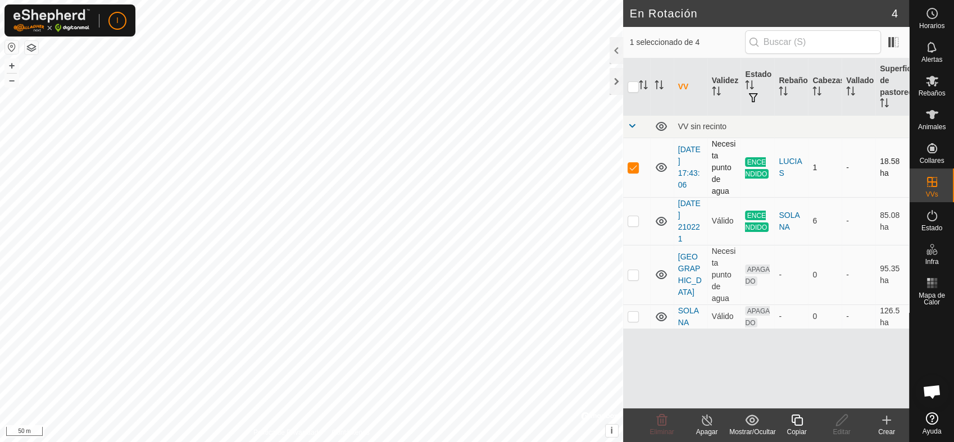
click at [633, 163] on p-checkbox at bounding box center [633, 167] width 11 height 9
checkbox input "false"
click at [633, 220] on p-checkbox at bounding box center [633, 220] width 11 height 9
checkbox input "true"
click at [793, 397] on icon at bounding box center [797, 420] width 14 height 13
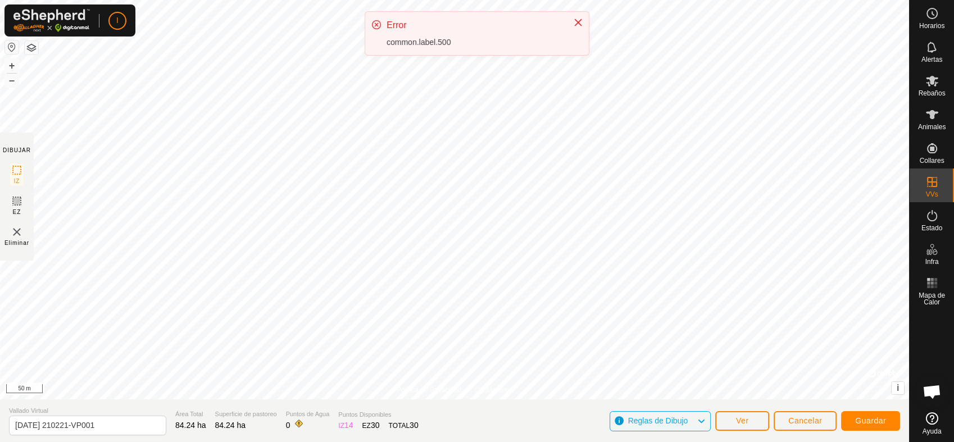
click at [701, 397] on icon at bounding box center [701, 421] width 9 height 15
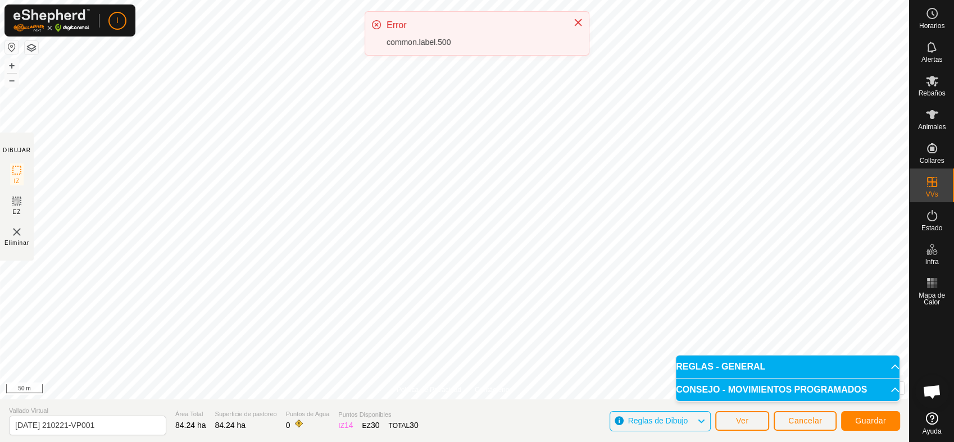
click at [701, 397] on icon at bounding box center [701, 421] width 9 height 15
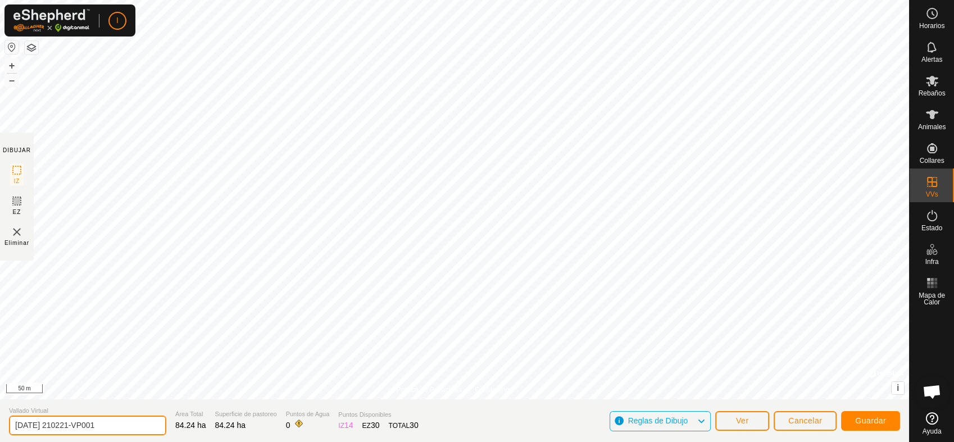
drag, startPoint x: 118, startPoint y: 424, endPoint x: -3, endPoint y: 436, distance: 121.5
click at [0, 397] on html "I Horarios Alertas Rebaños Animales Collares VVs Estado Infra Mapa de Calor Ayu…" at bounding box center [477, 221] width 954 height 442
type input "SOLANA RECORTADO"
click at [858, 397] on span "Guardar" at bounding box center [870, 420] width 31 height 9
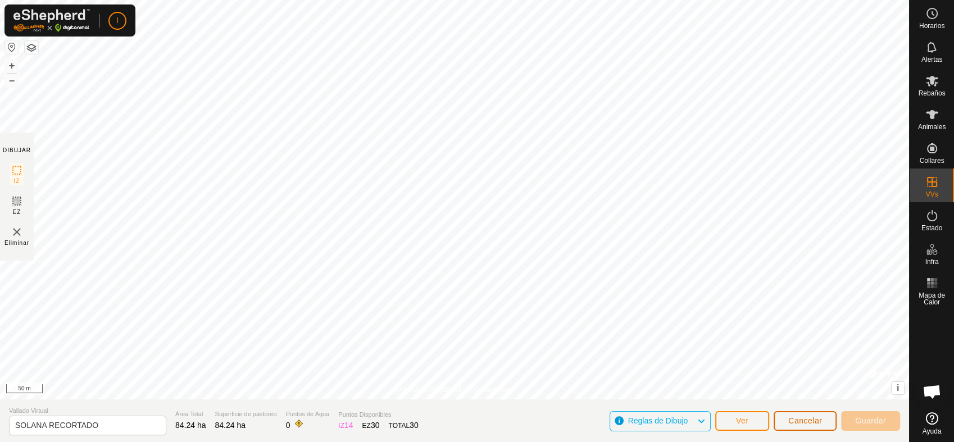
click at [813, 397] on span "Cancelar" at bounding box center [805, 420] width 34 height 9
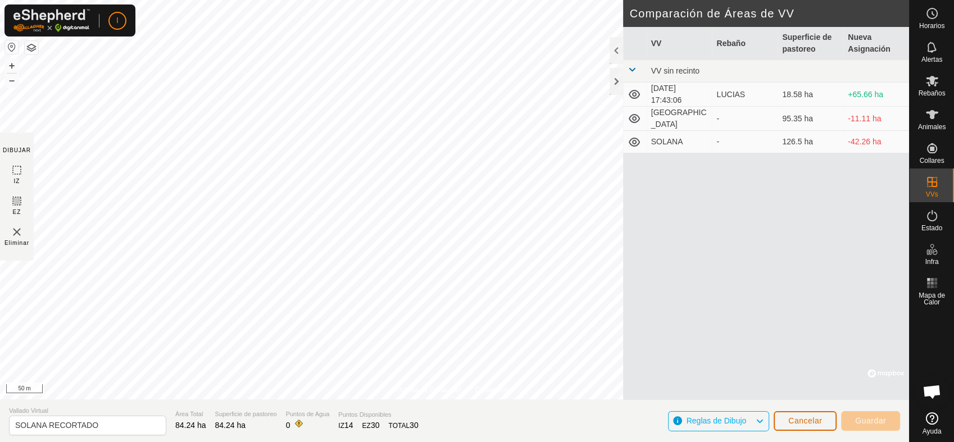
click at [812, 397] on span "Cancelar" at bounding box center [805, 420] width 34 height 9
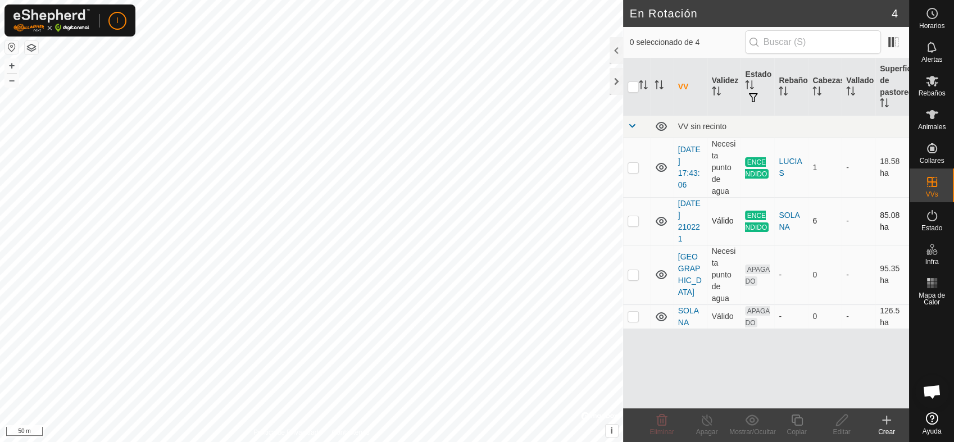
click at [633, 216] on p-checkbox at bounding box center [633, 220] width 11 height 9
checkbox input "true"
click at [858, 397] on icon at bounding box center [886, 420] width 13 height 13
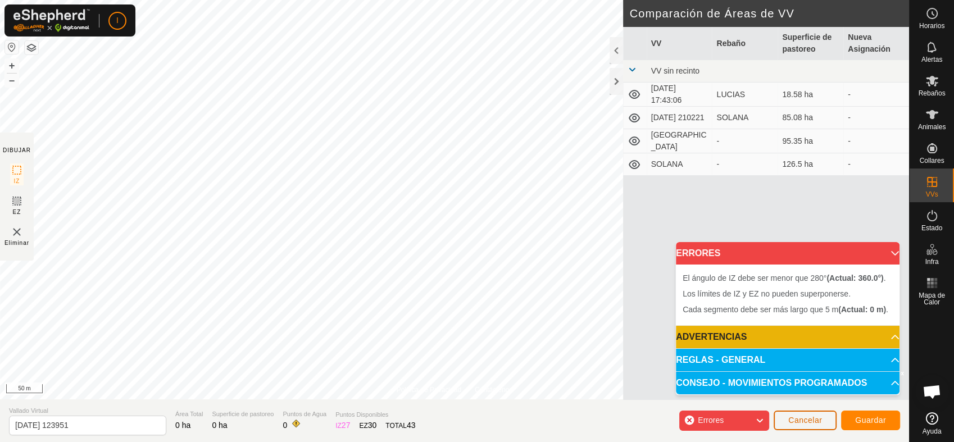
click at [827, 397] on button "Cancelar" at bounding box center [805, 421] width 63 height 20
